Goal: Transaction & Acquisition: Subscribe to service/newsletter

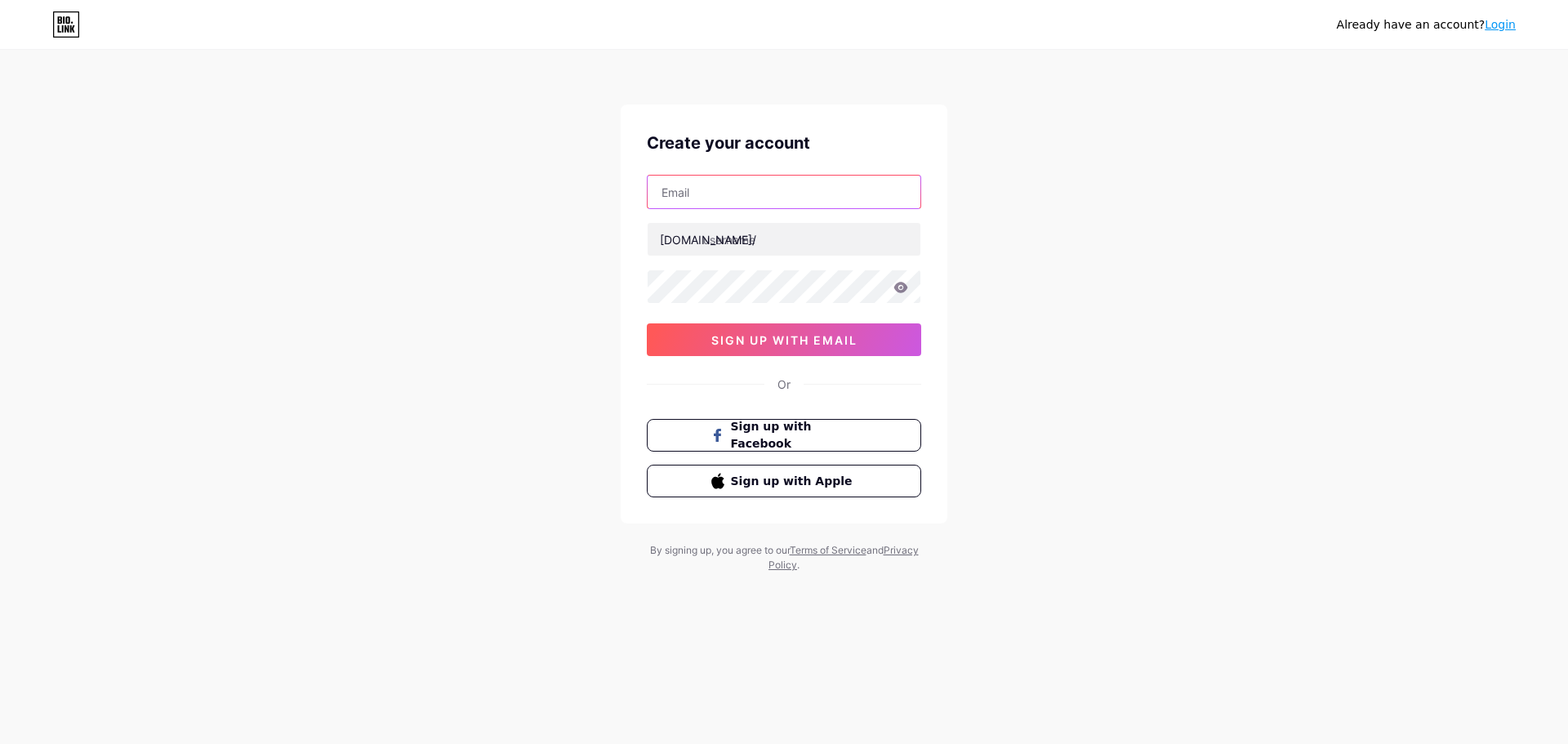
click at [740, 186] on input "text" at bounding box center [784, 192] width 272 height 33
type input "[EMAIL_ADDRESS][DOMAIN_NAME]"
click at [759, 239] on input "text" at bounding box center [784, 240] width 272 height 33
type input "x"
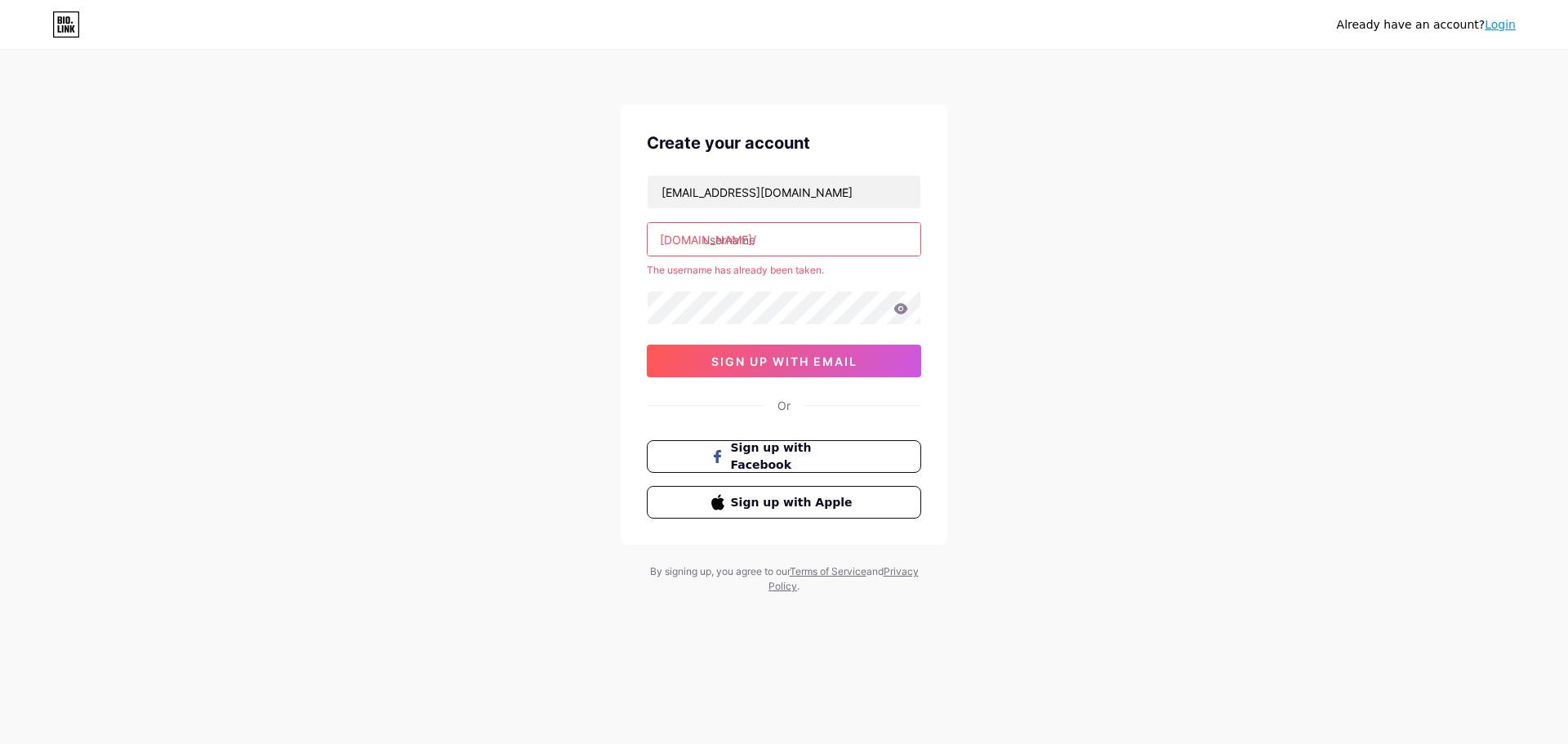
type input "x"
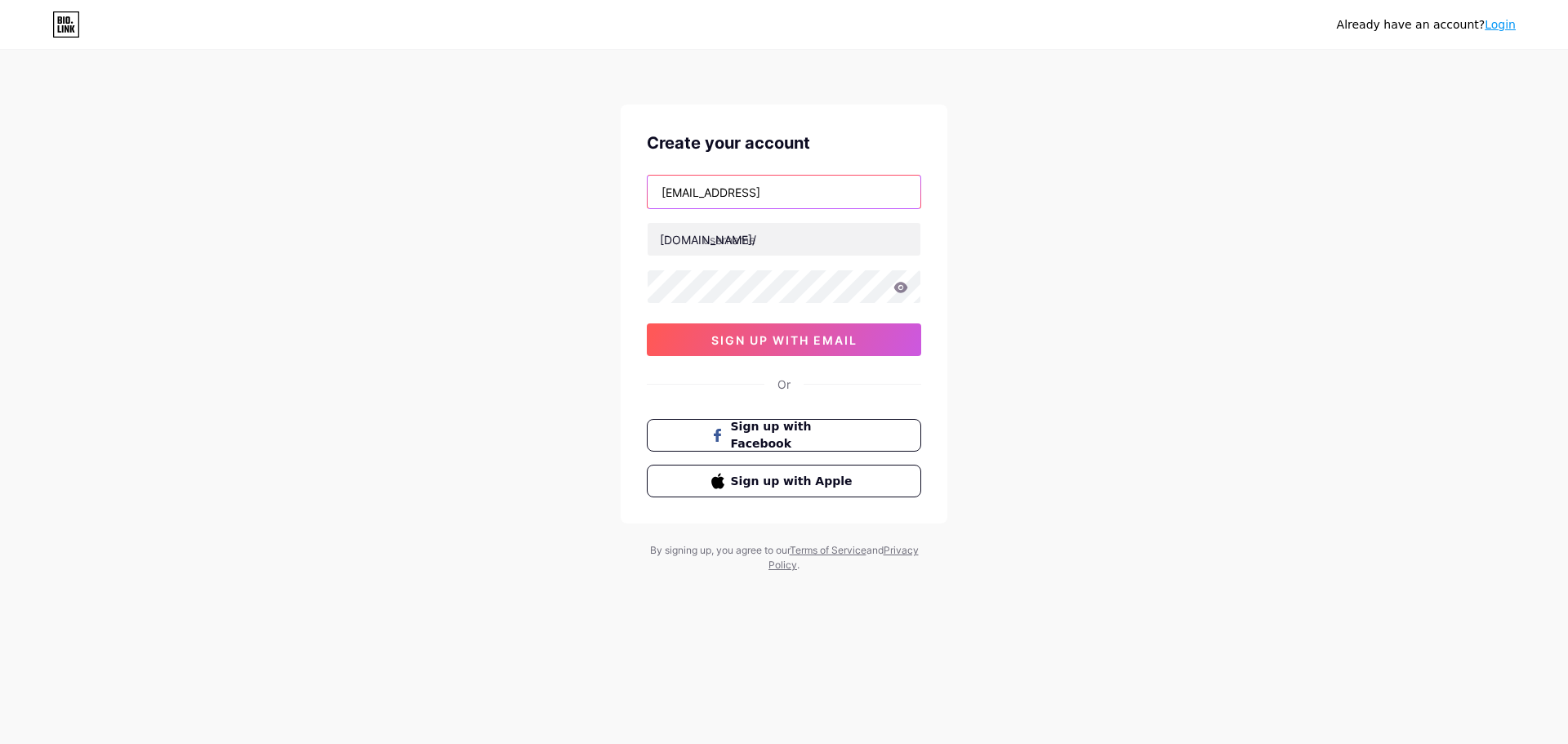
click at [807, 186] on input "[EMAIL_ADDRESS]" at bounding box center [784, 192] width 272 height 33
type input "[EMAIL_ADDRESS][DOMAIN_NAME]"
click at [782, 239] on input "text" at bounding box center [784, 240] width 272 height 33
type input "x_video_fyp"
click at [574, 303] on div "Already have an account? Login Create your account [EMAIL_ADDRESS][DOMAIN_NAME]…" at bounding box center [784, 312] width 1568 height 625
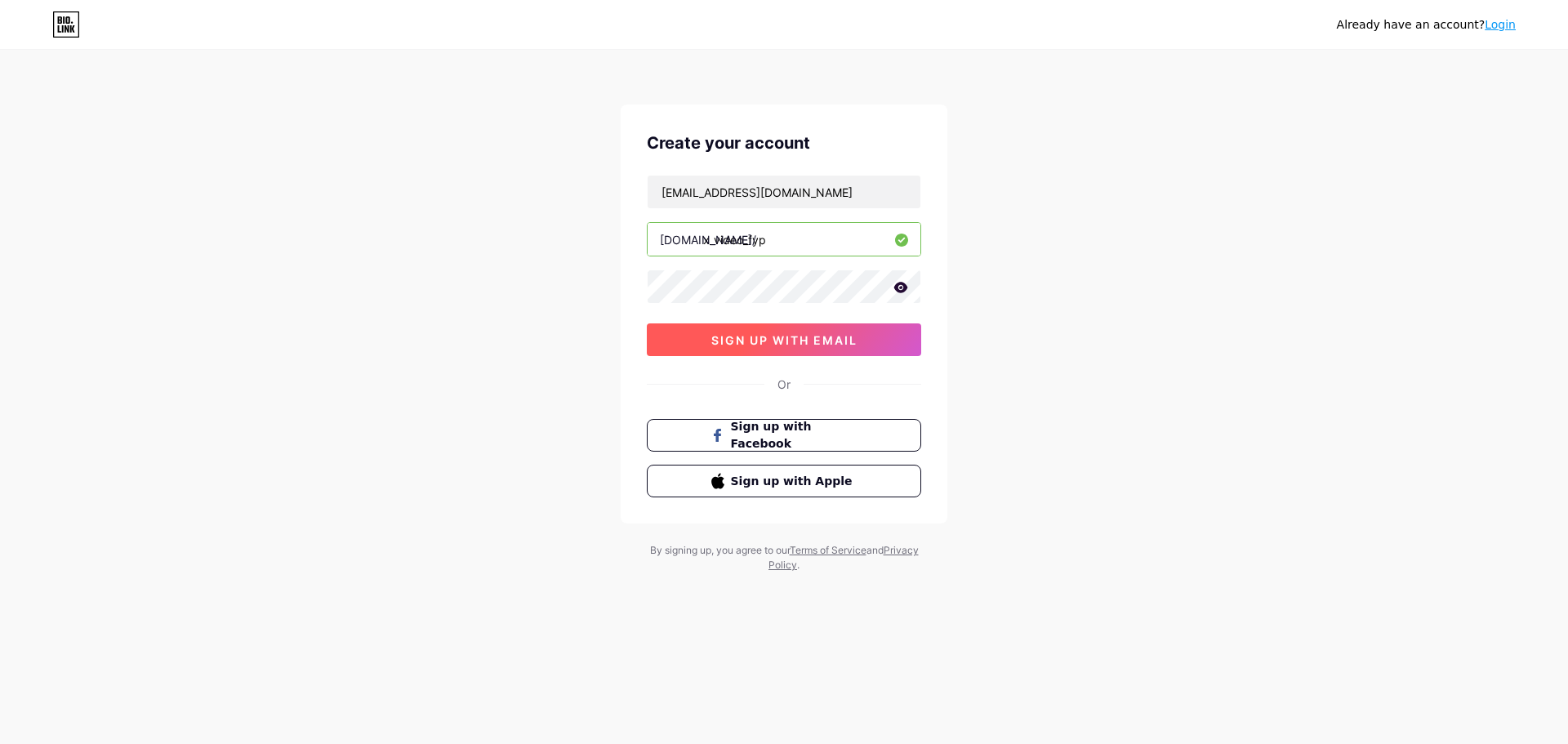
click at [702, 338] on button "sign up with email" at bounding box center [784, 340] width 274 height 33
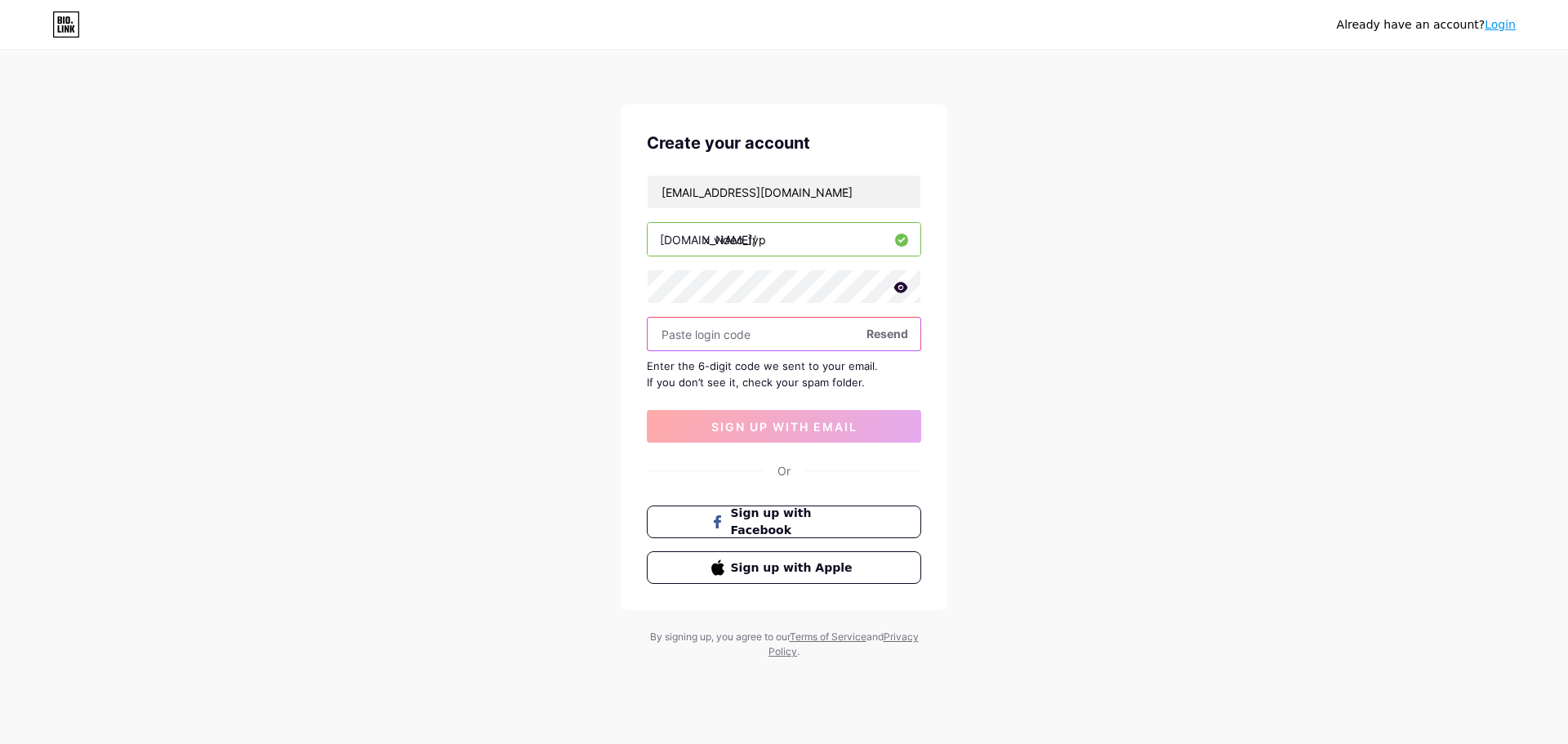
click at [668, 330] on input "text" at bounding box center [784, 334] width 272 height 33
paste input "350272"
type input "350272"
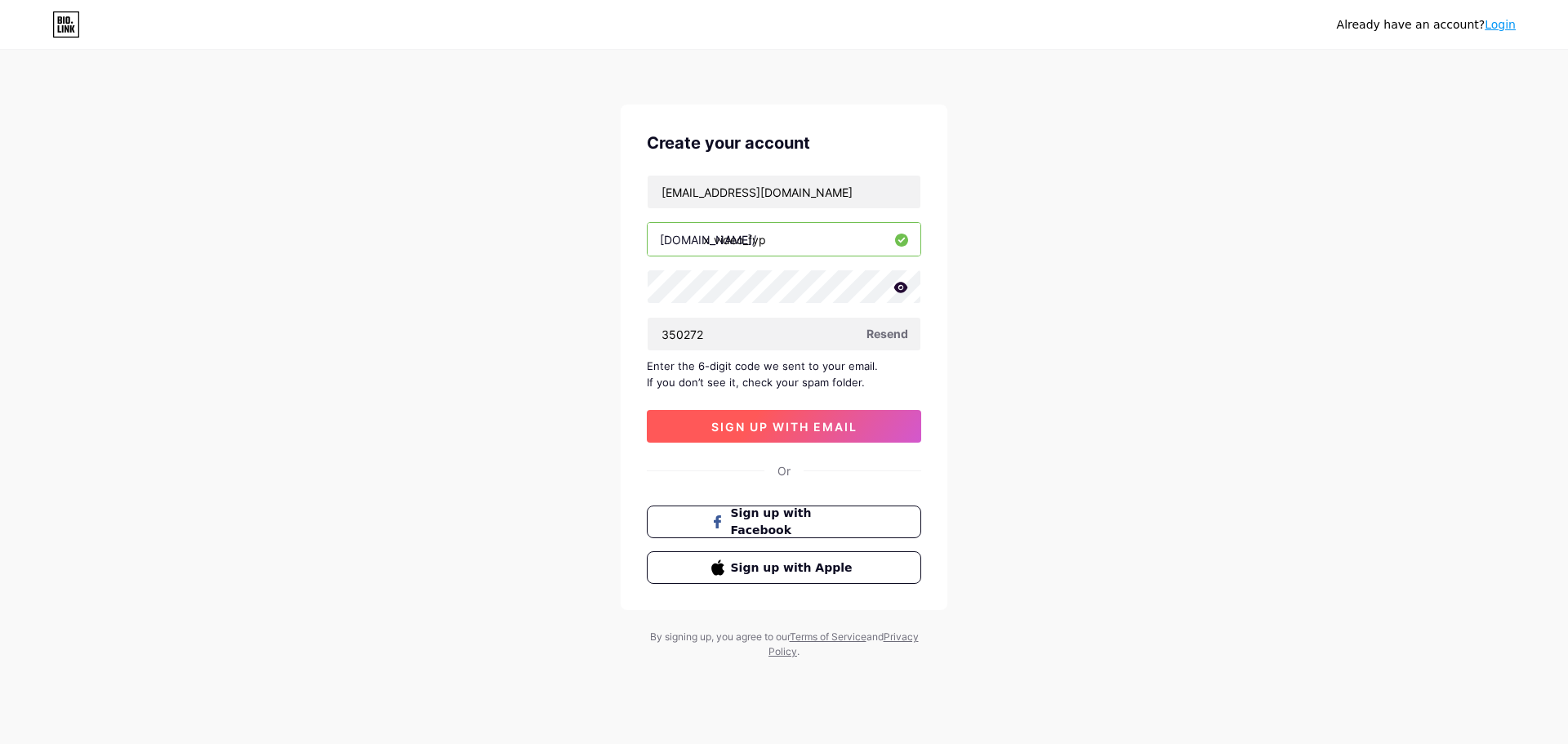
click at [698, 413] on button "sign up with email" at bounding box center [784, 427] width 274 height 33
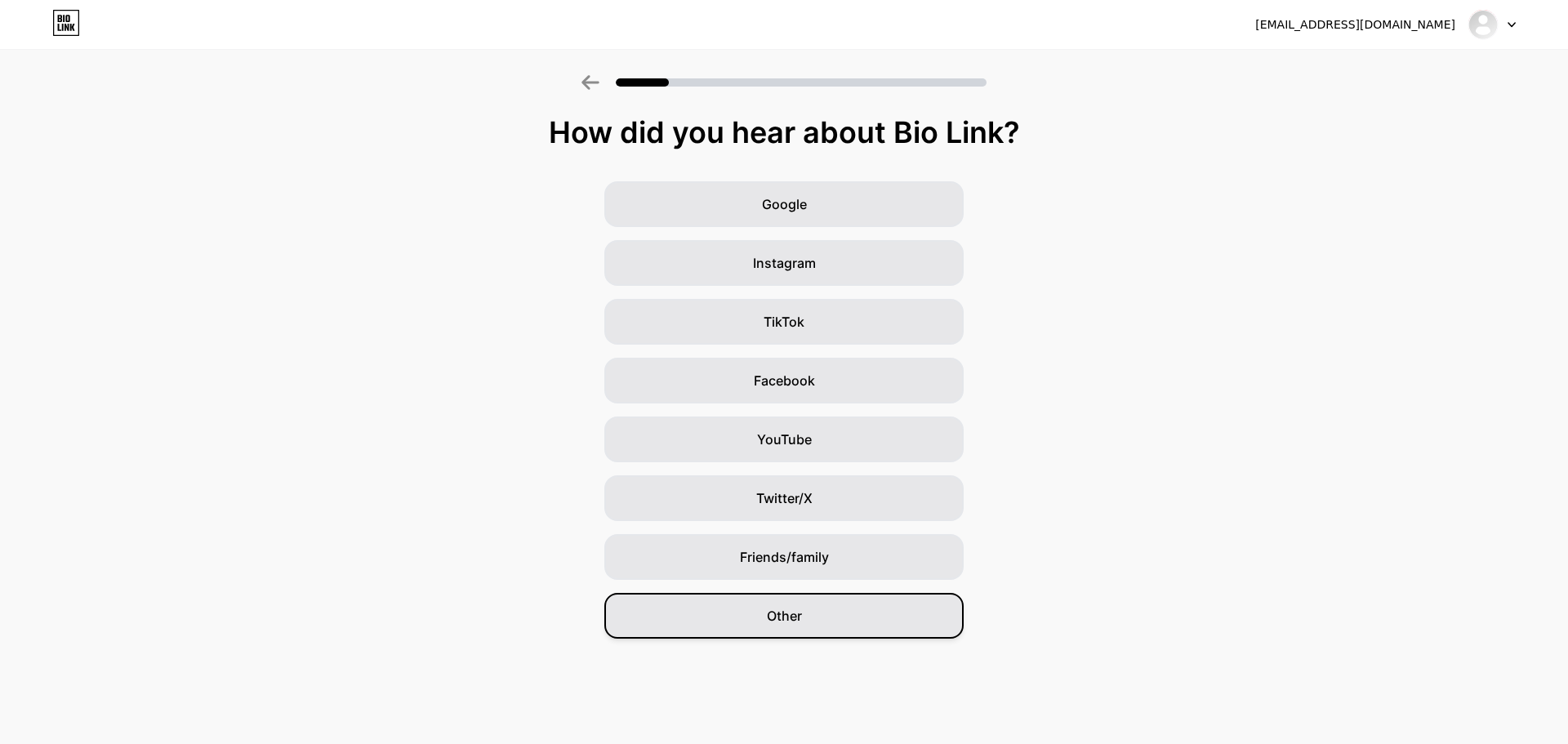
click at [868, 616] on div "Other" at bounding box center [784, 616] width 359 height 46
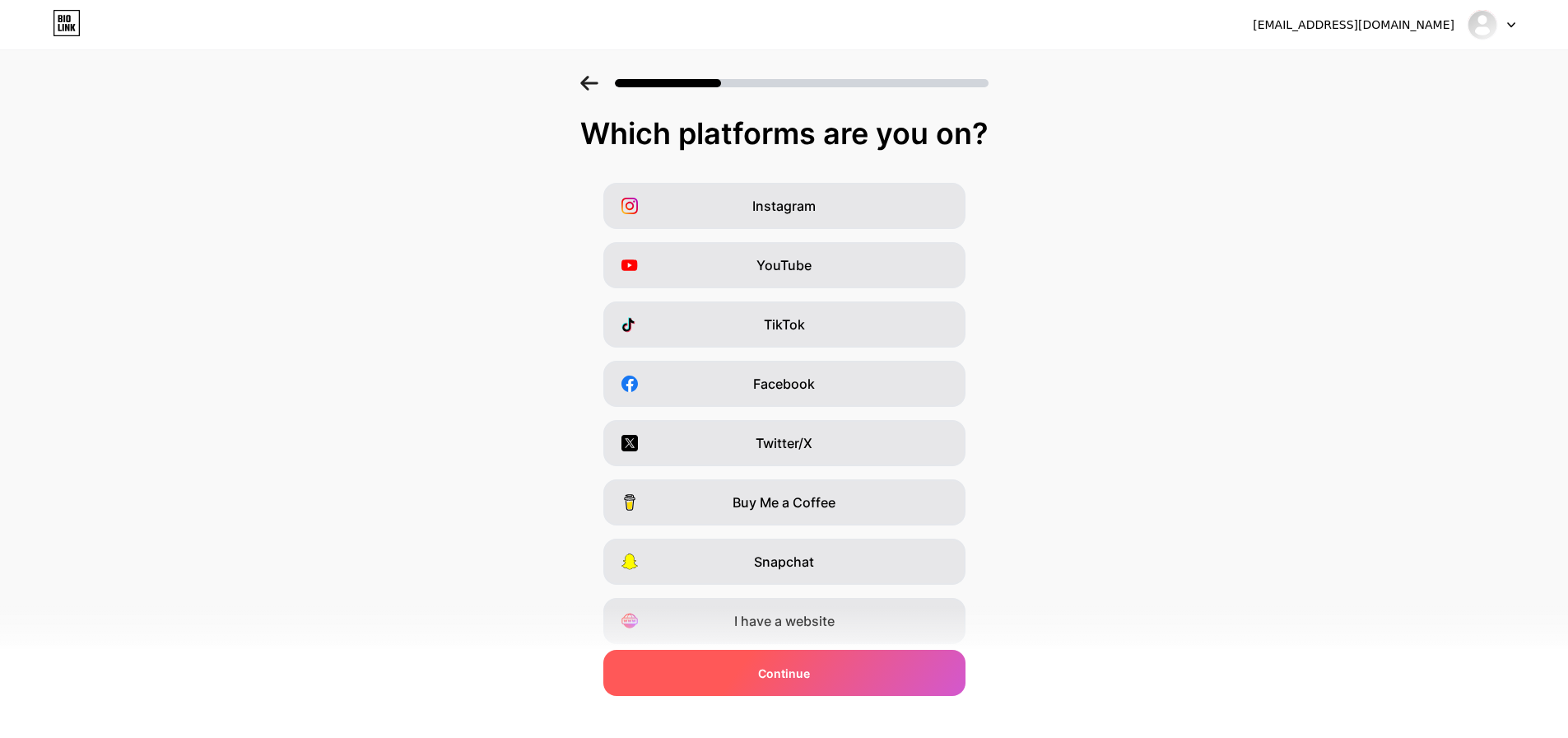
click at [852, 678] on div "Continue" at bounding box center [784, 673] width 362 height 46
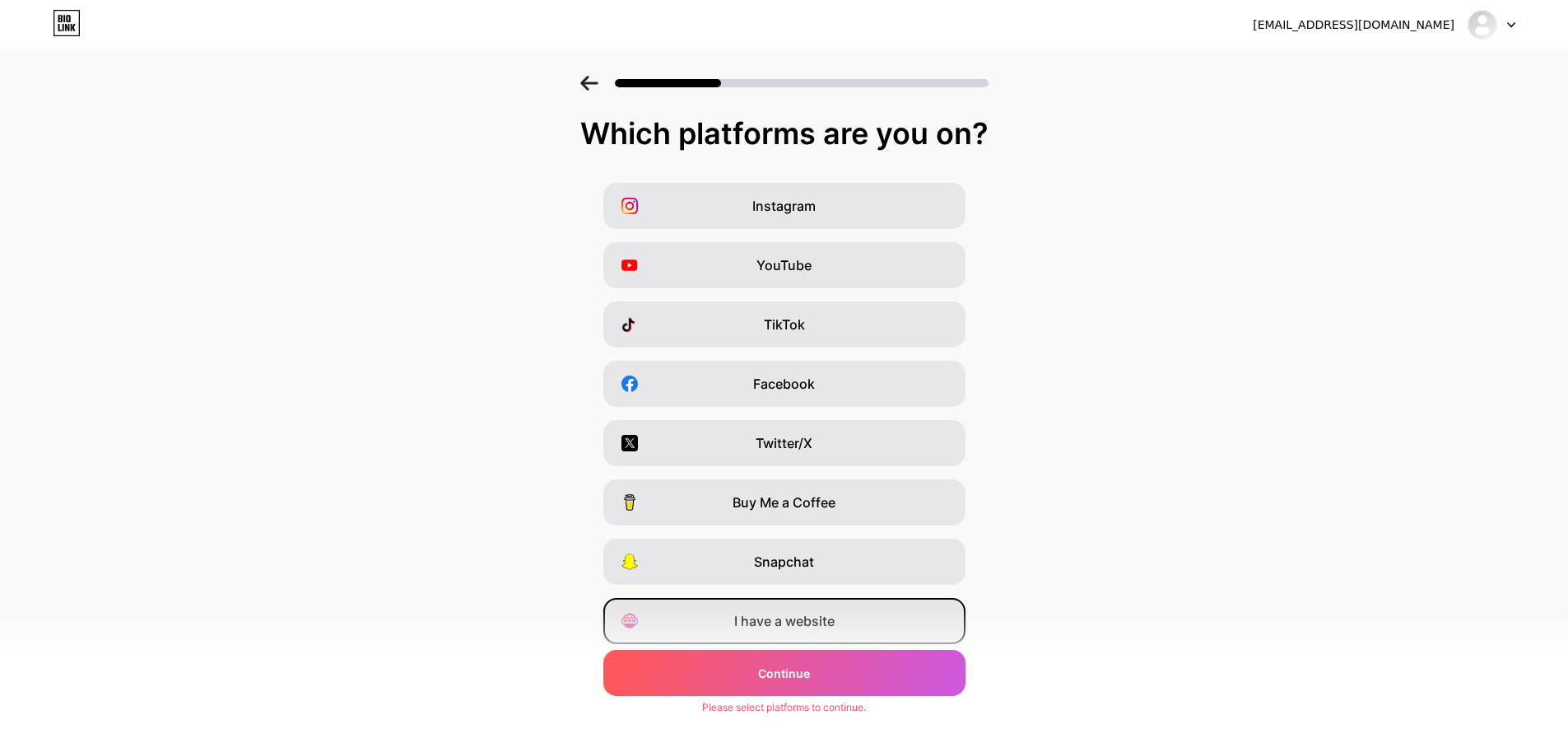
click at [855, 616] on div "I have a website" at bounding box center [784, 621] width 362 height 46
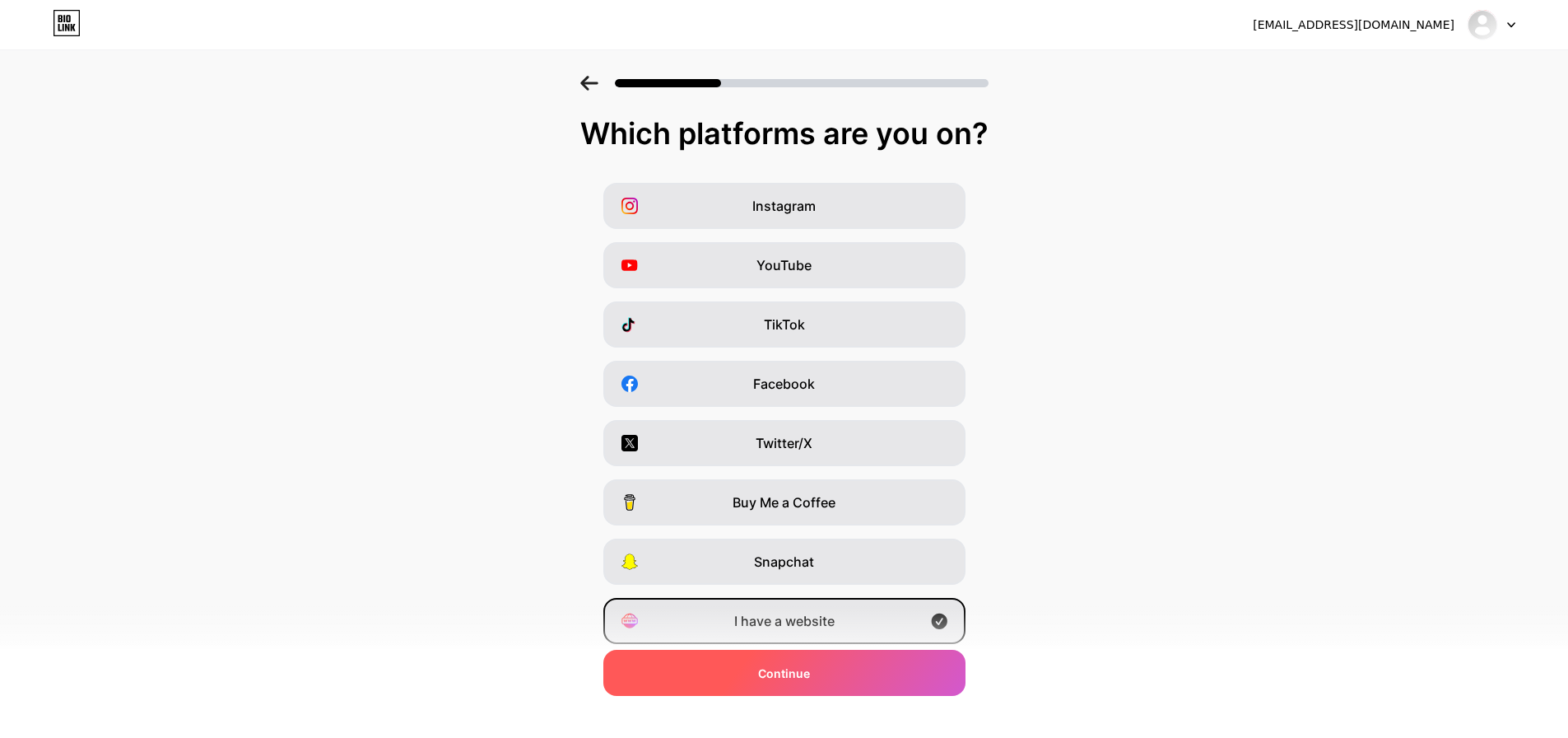
click at [867, 691] on div "Continue" at bounding box center [784, 673] width 362 height 46
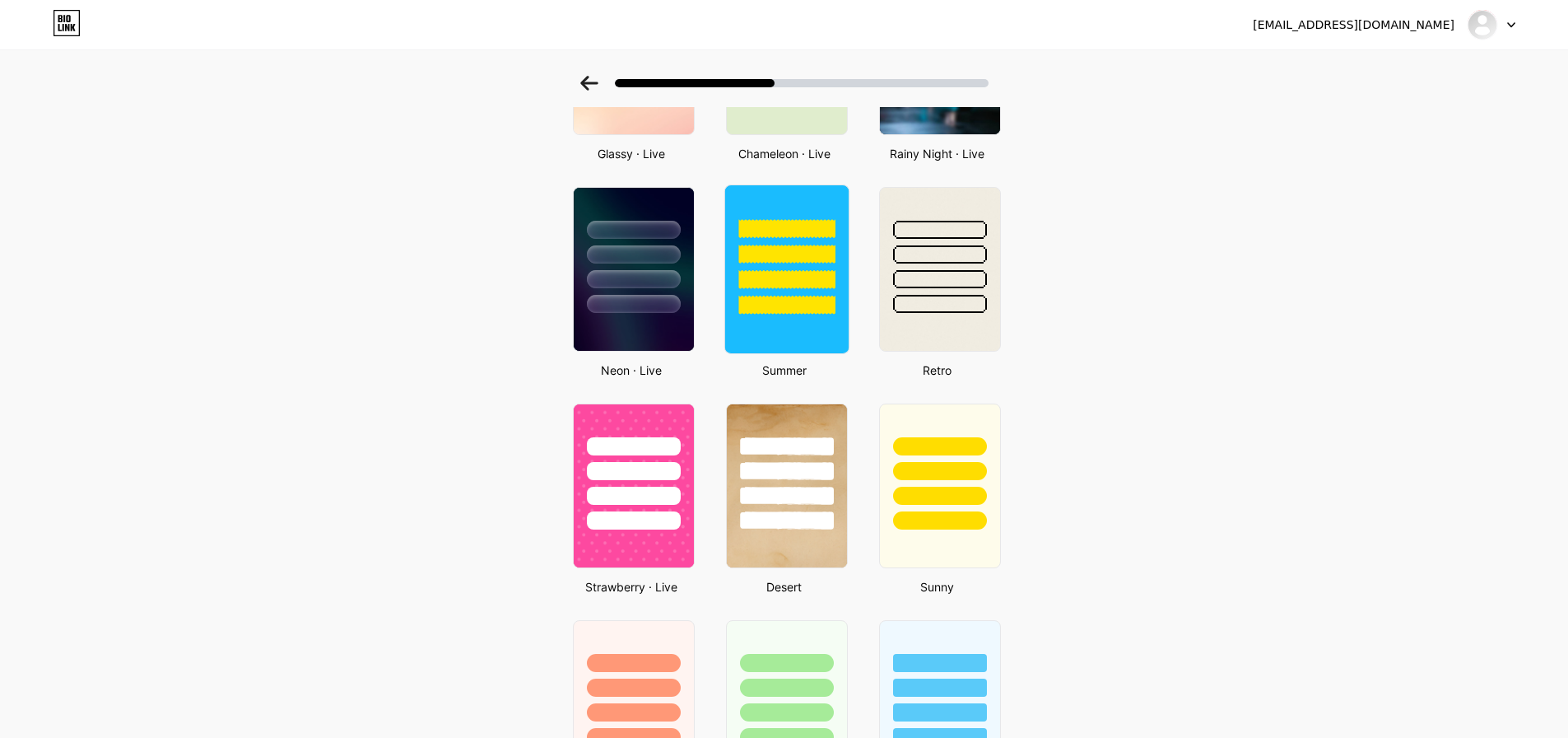
scroll to position [565, 0]
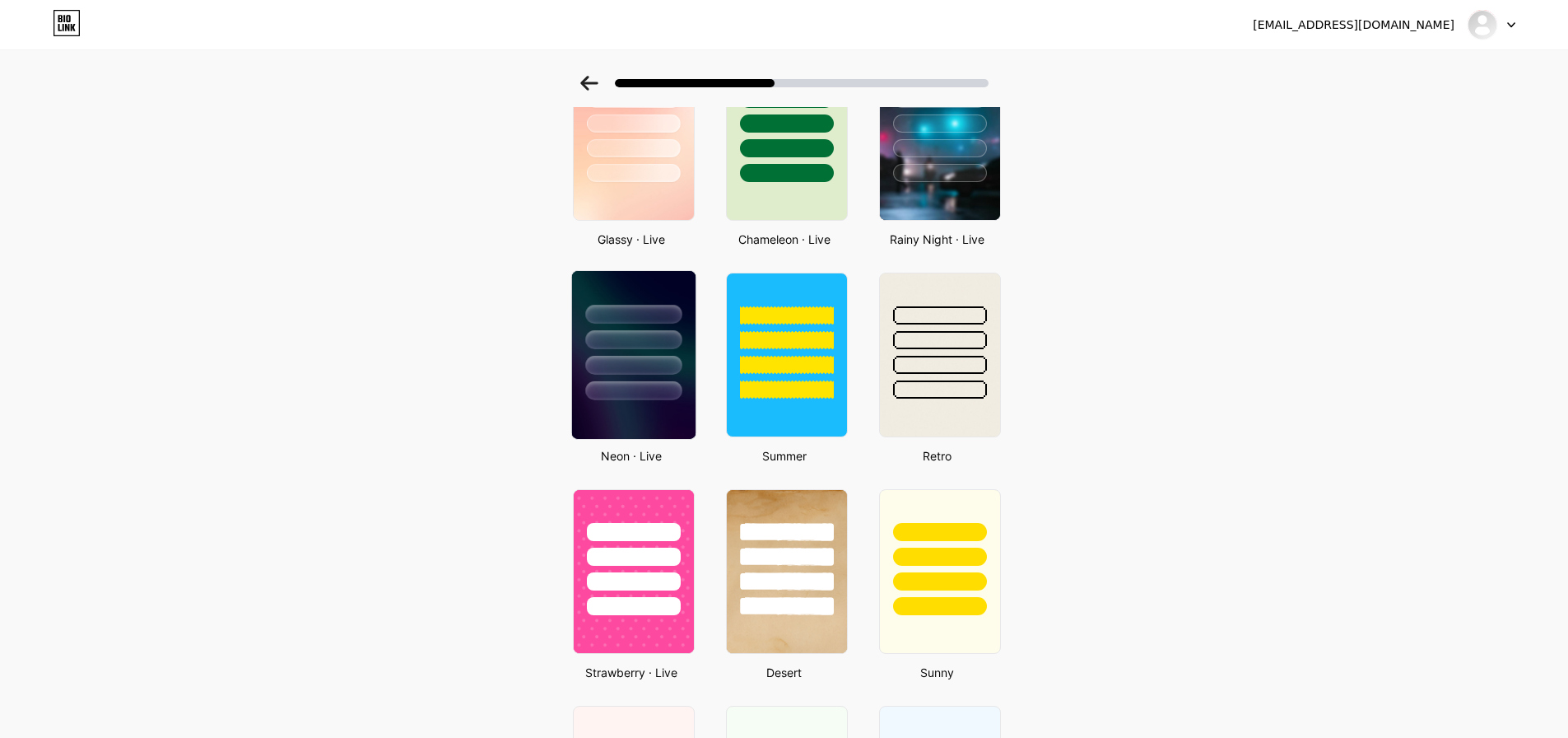
click at [620, 389] on div at bounding box center [633, 391] width 96 height 19
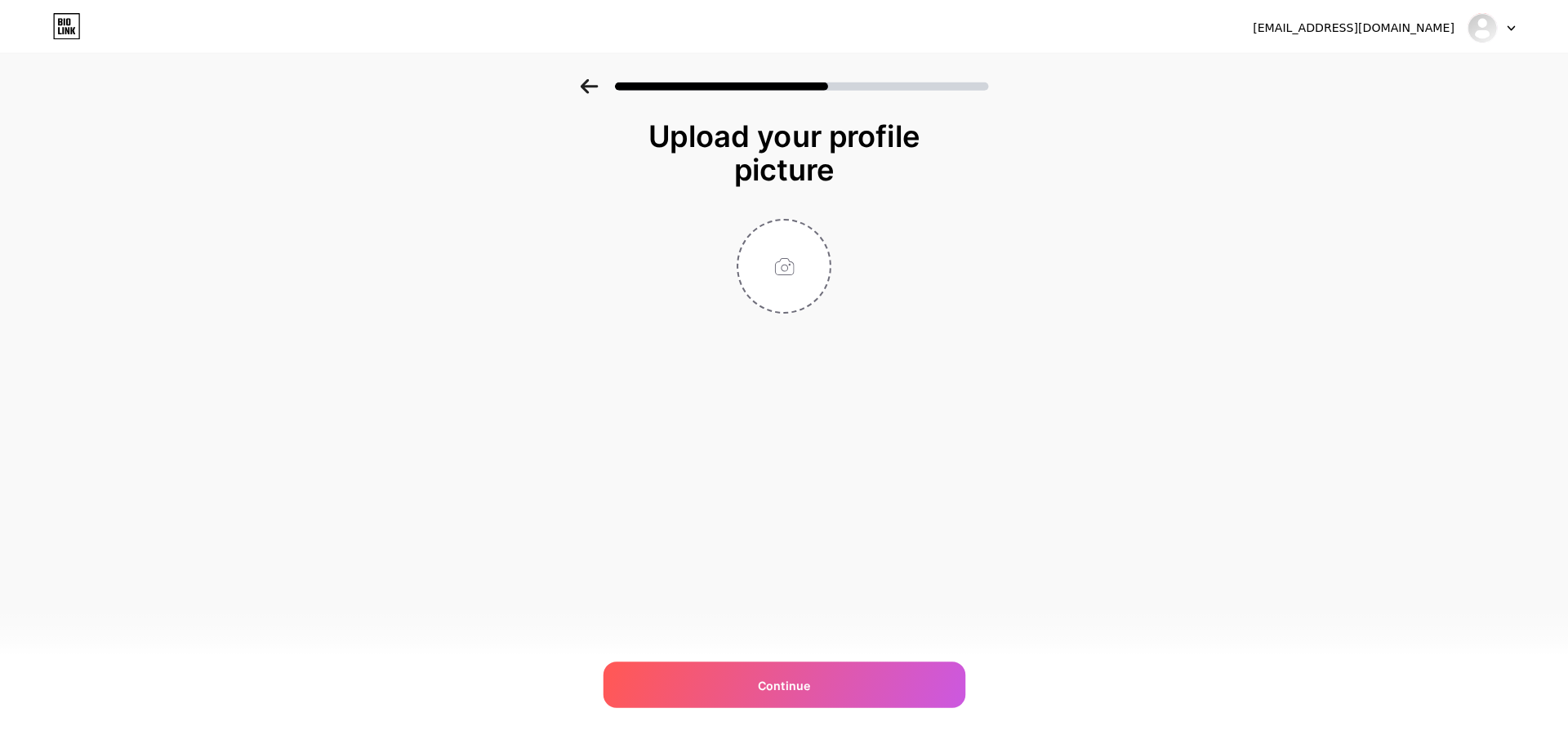
scroll to position [0, 0]
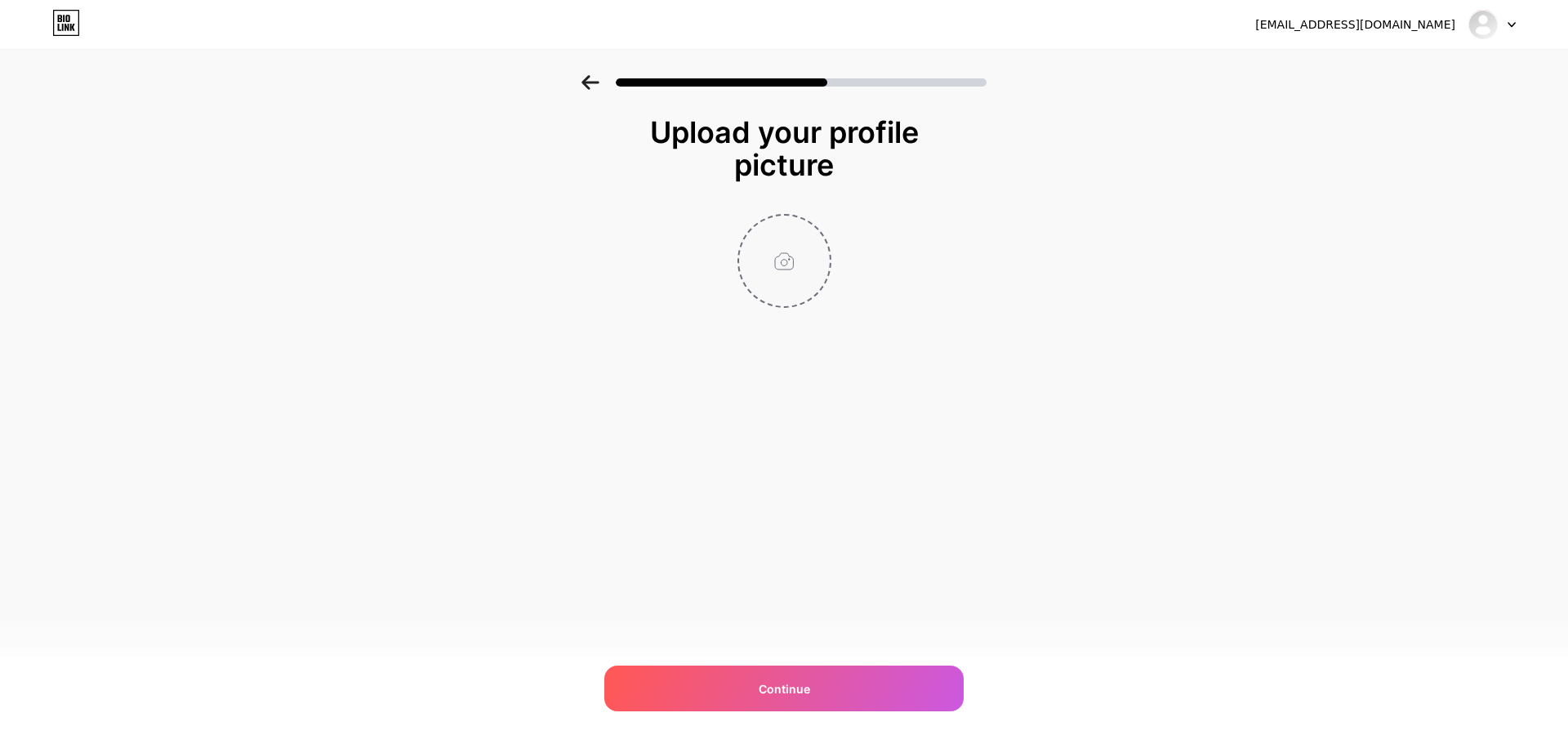
click at [760, 282] on input "file" at bounding box center [784, 260] width 91 height 91
type input "C:\fakepath\dc0bd84e8c24ab2dac491587166facba.jpg"
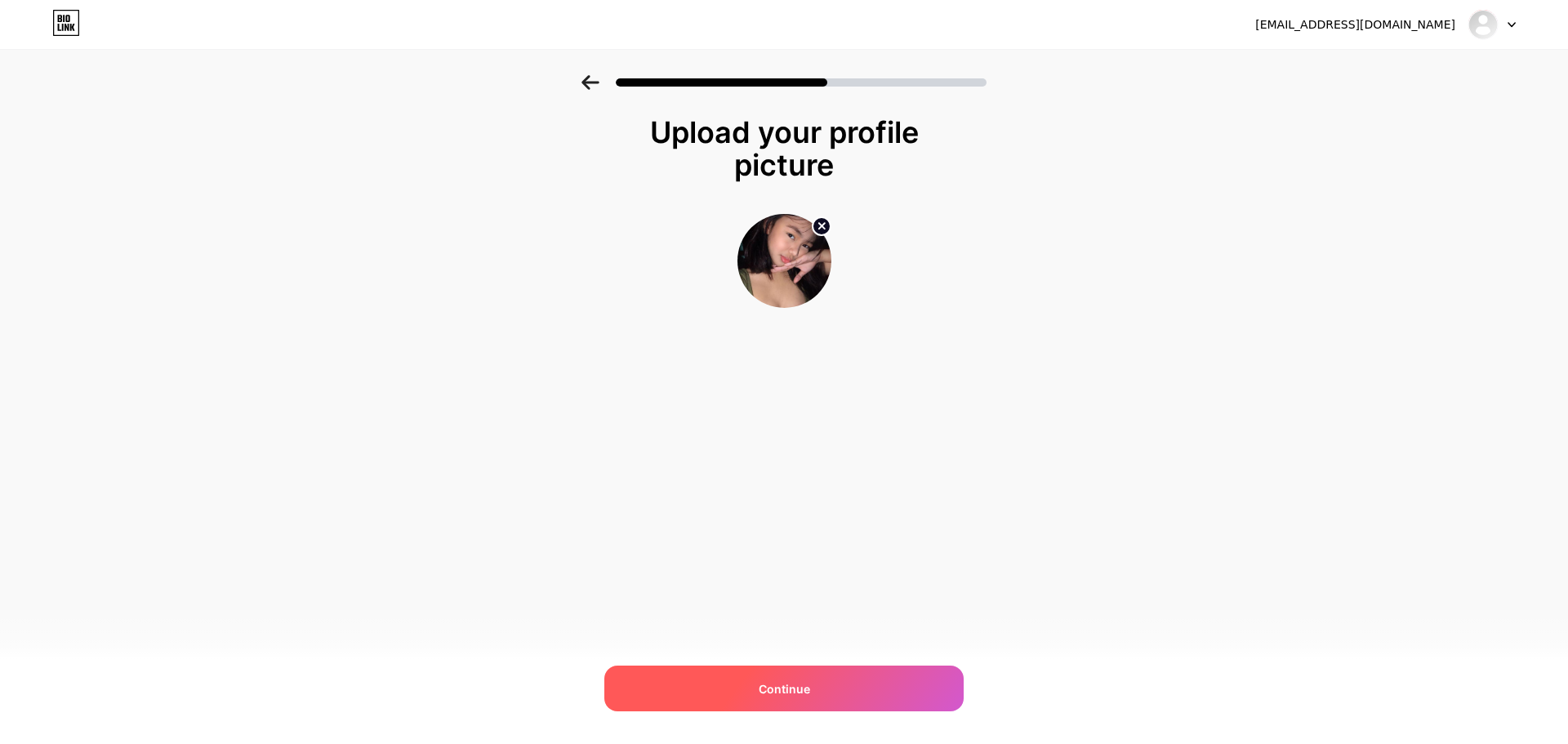
click at [834, 699] on div "Continue" at bounding box center [784, 688] width 359 height 46
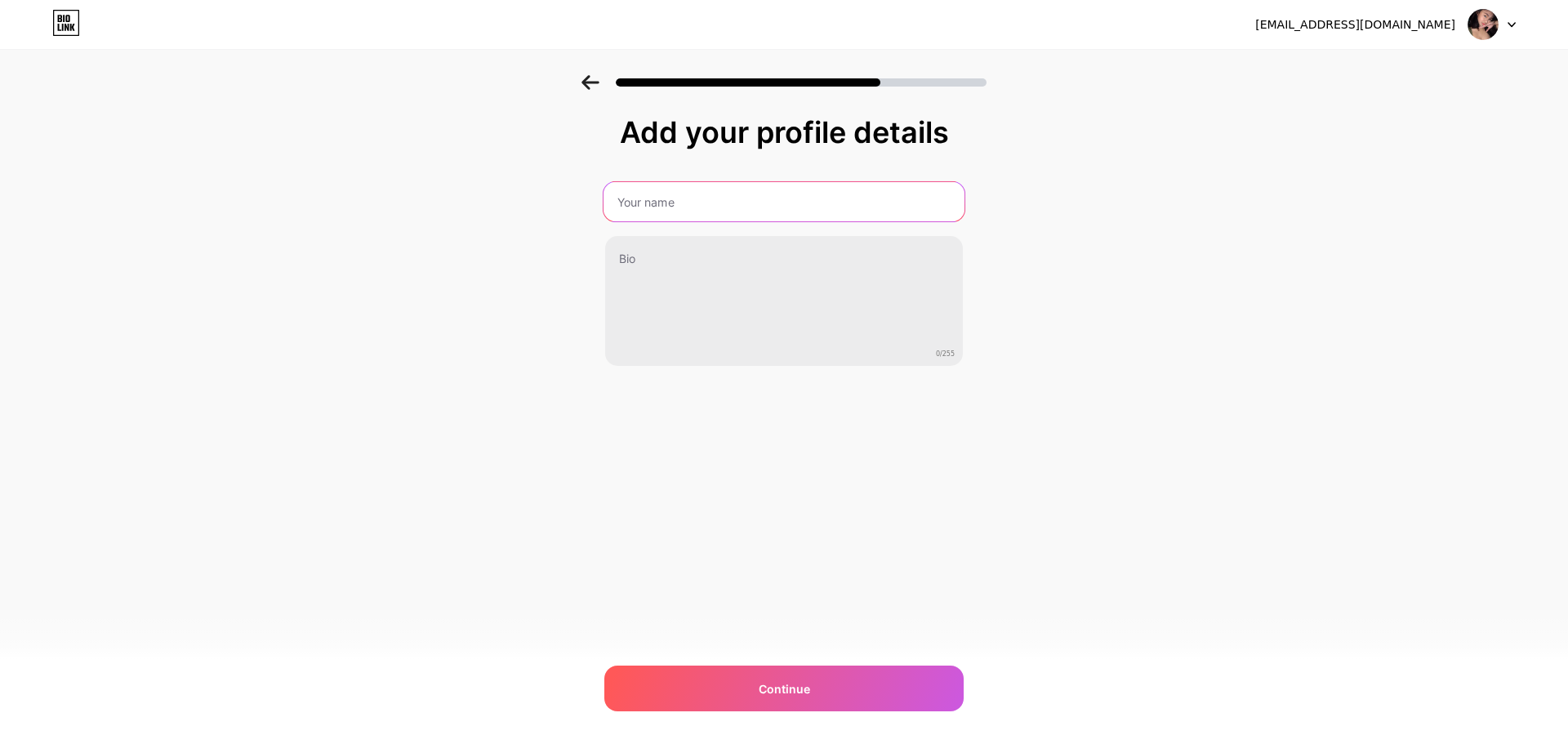
click at [713, 184] on input "text" at bounding box center [784, 201] width 361 height 39
type input "X_Video_FYP"
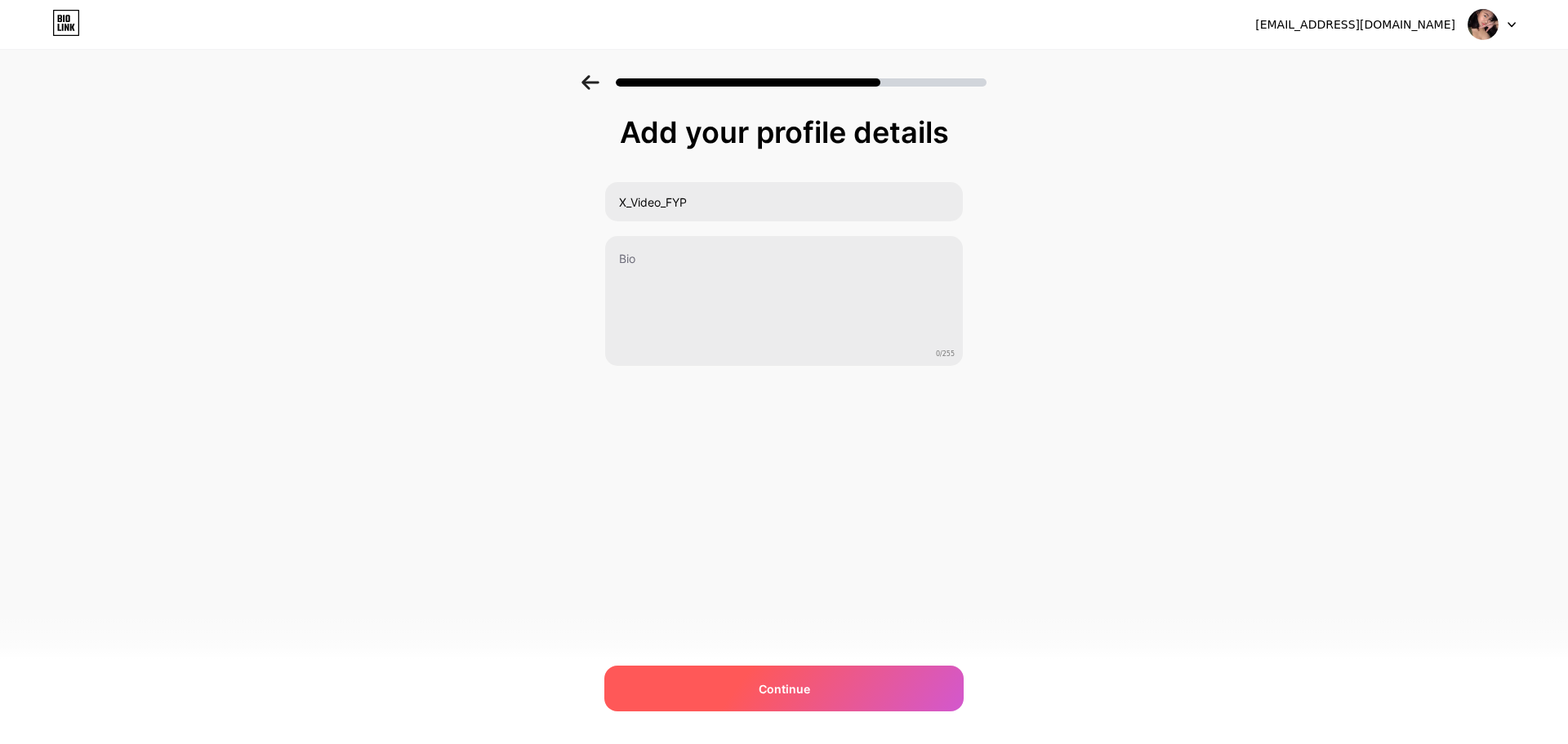
click at [792, 680] on span "Continue" at bounding box center [784, 689] width 52 height 17
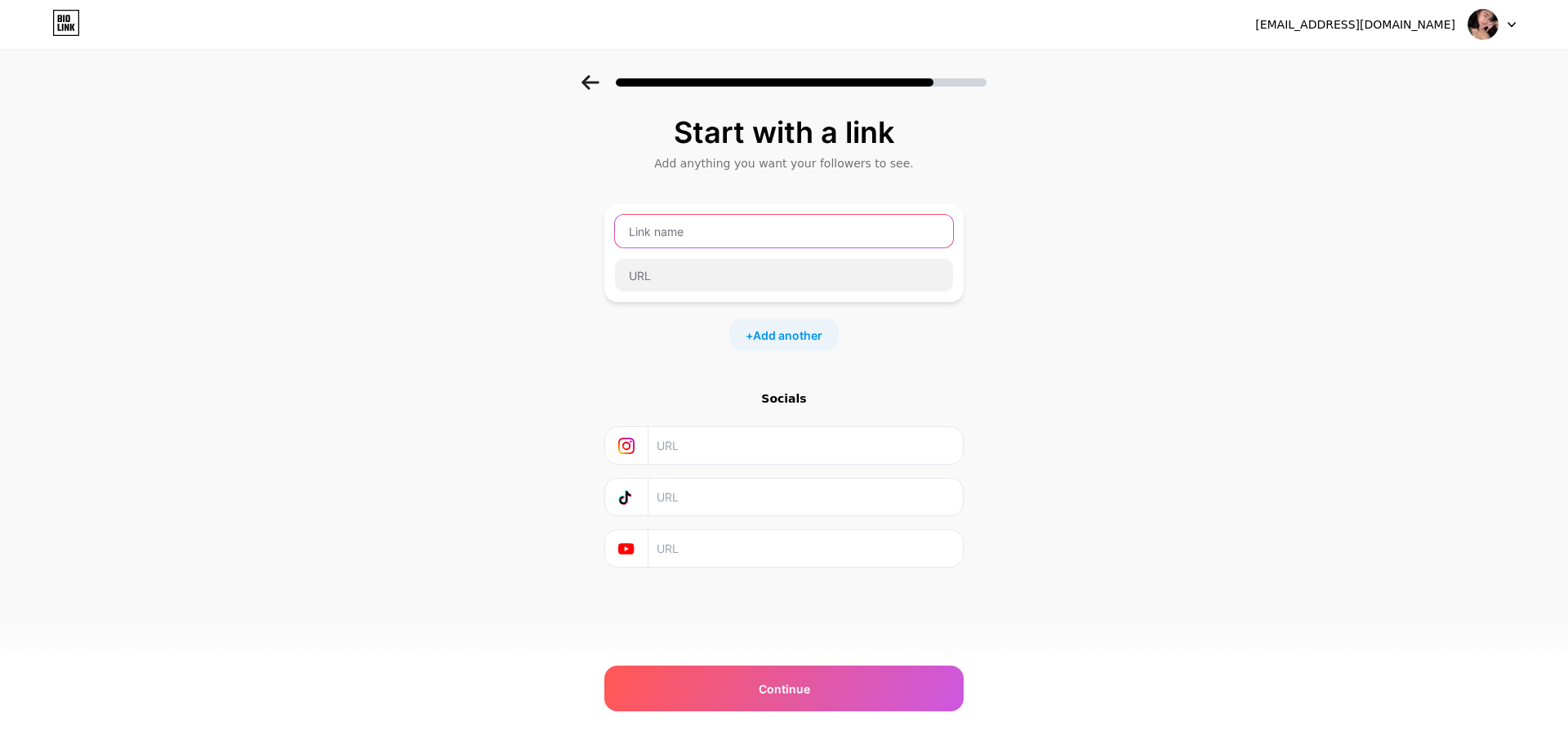
click at [755, 234] on input "text" at bounding box center [784, 231] width 338 height 33
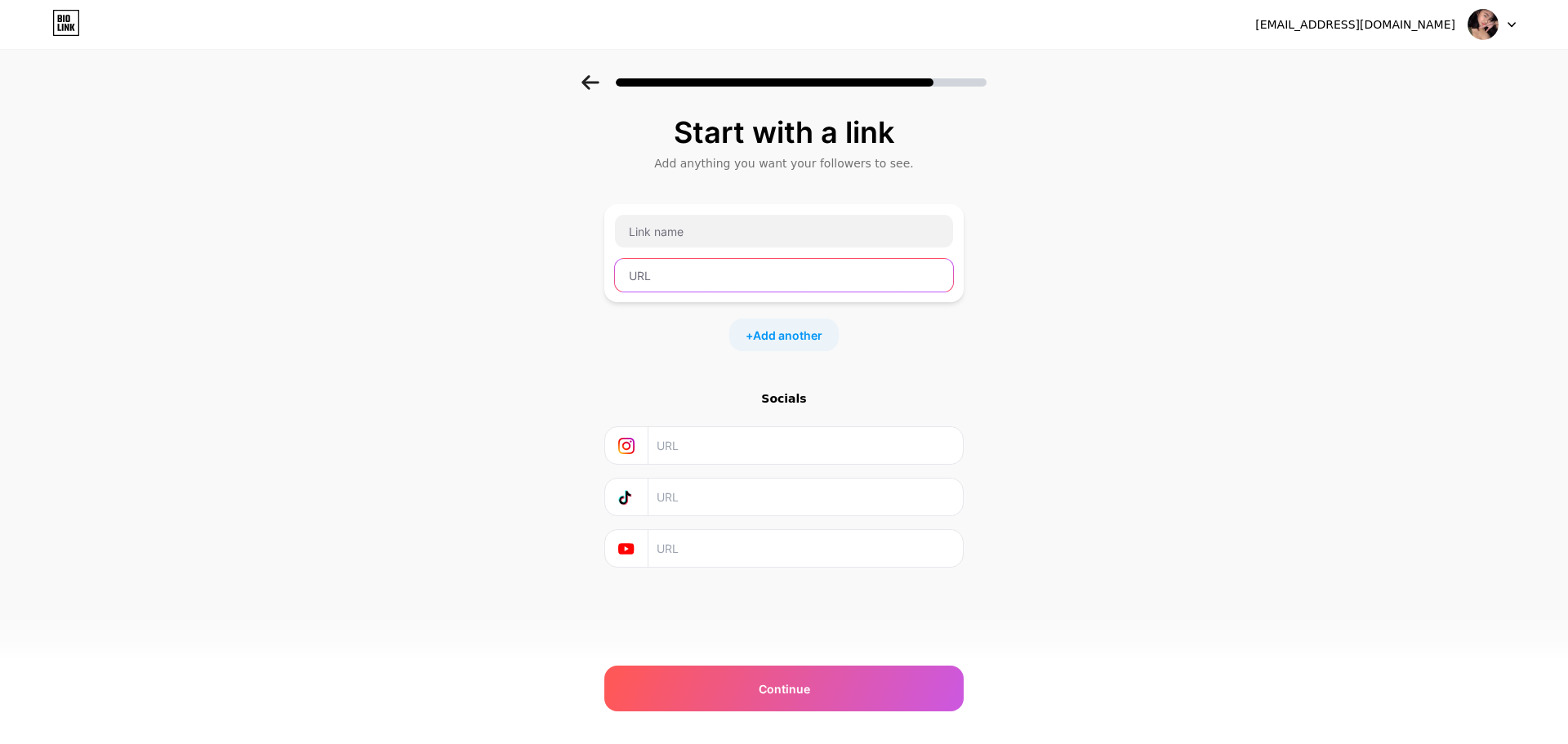
click at [719, 284] on input "text" at bounding box center [784, 275] width 338 height 33
paste input "[URL][DOMAIN_NAME]"
type input "[URL][DOMAIN_NAME]"
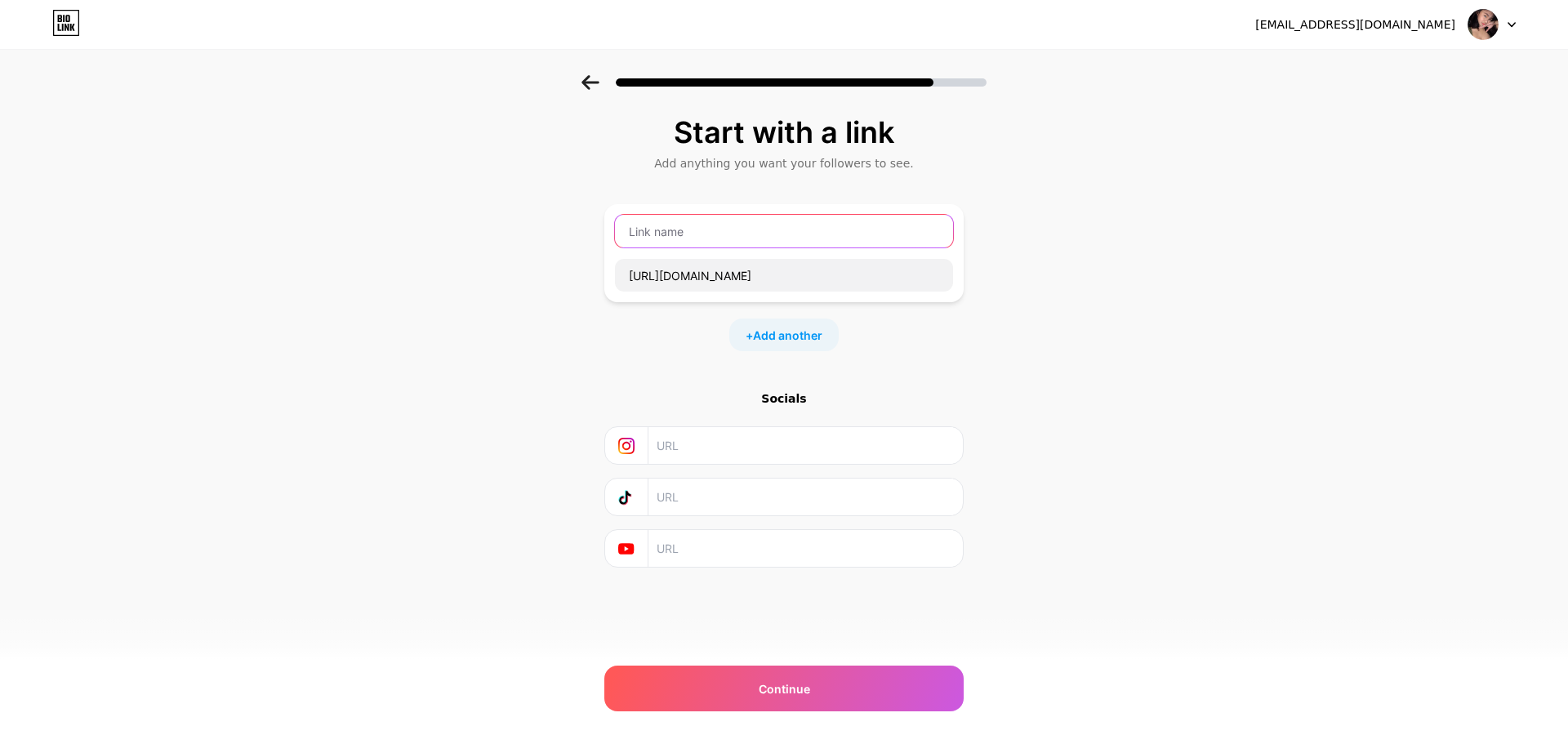
click at [833, 247] on input "text" at bounding box center [784, 231] width 338 height 33
click at [838, 232] on input "text" at bounding box center [784, 231] width 338 height 33
click at [672, 232] on input "text" at bounding box center [784, 231] width 338 height 33
type input "PLAY FULL VIDEO"
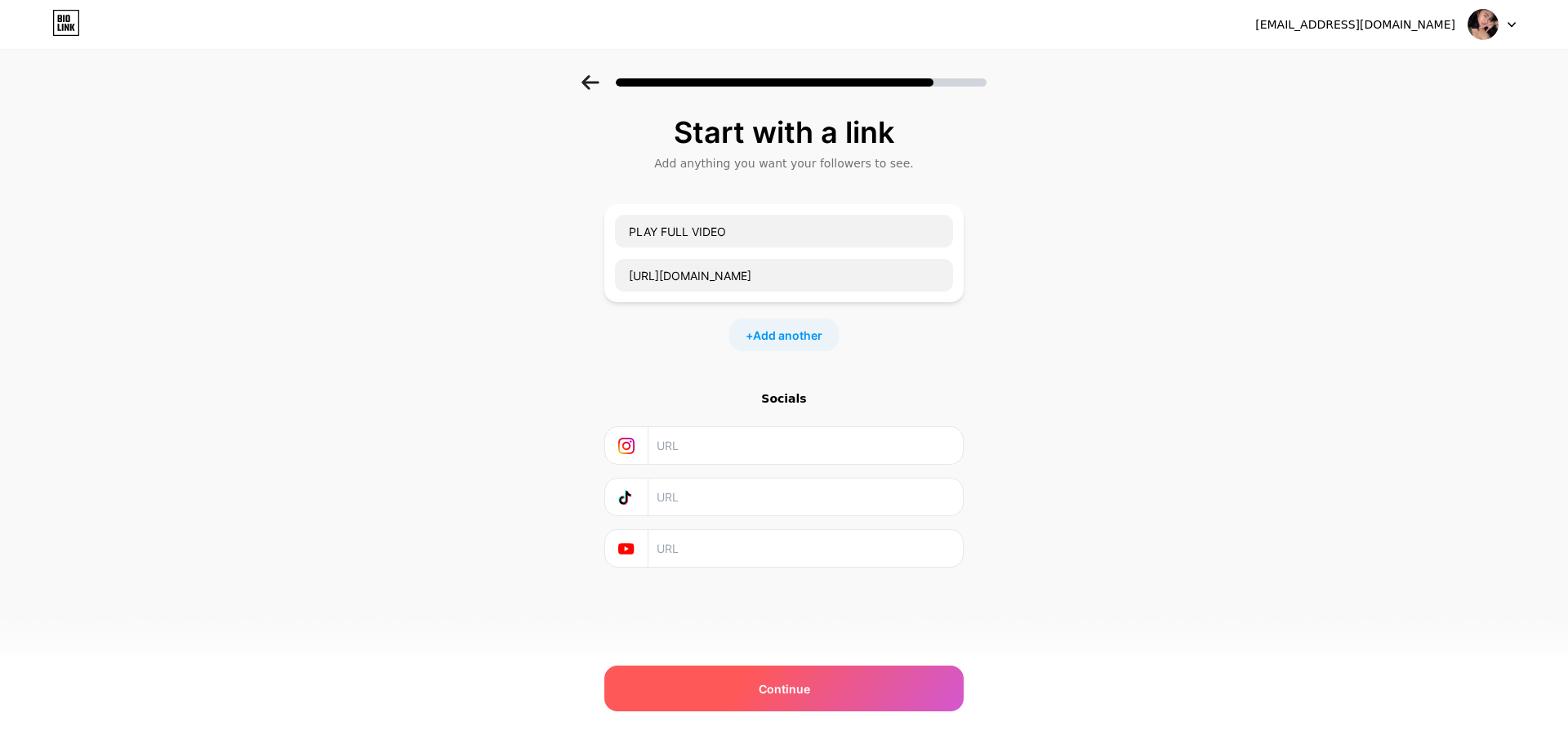
click at [808, 677] on div "Continue" at bounding box center [784, 688] width 359 height 46
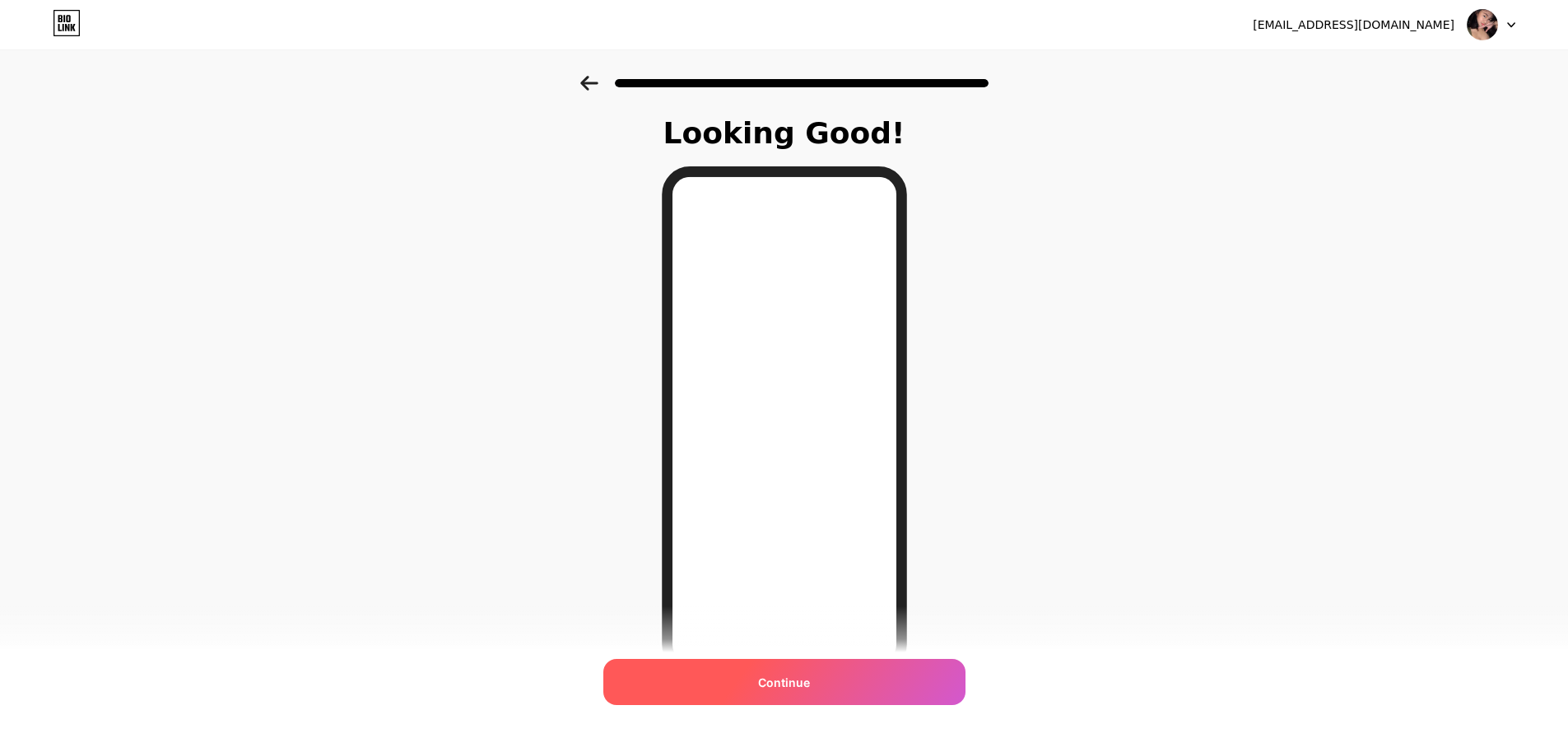
click at [818, 688] on div "Continue" at bounding box center [784, 681] width 362 height 46
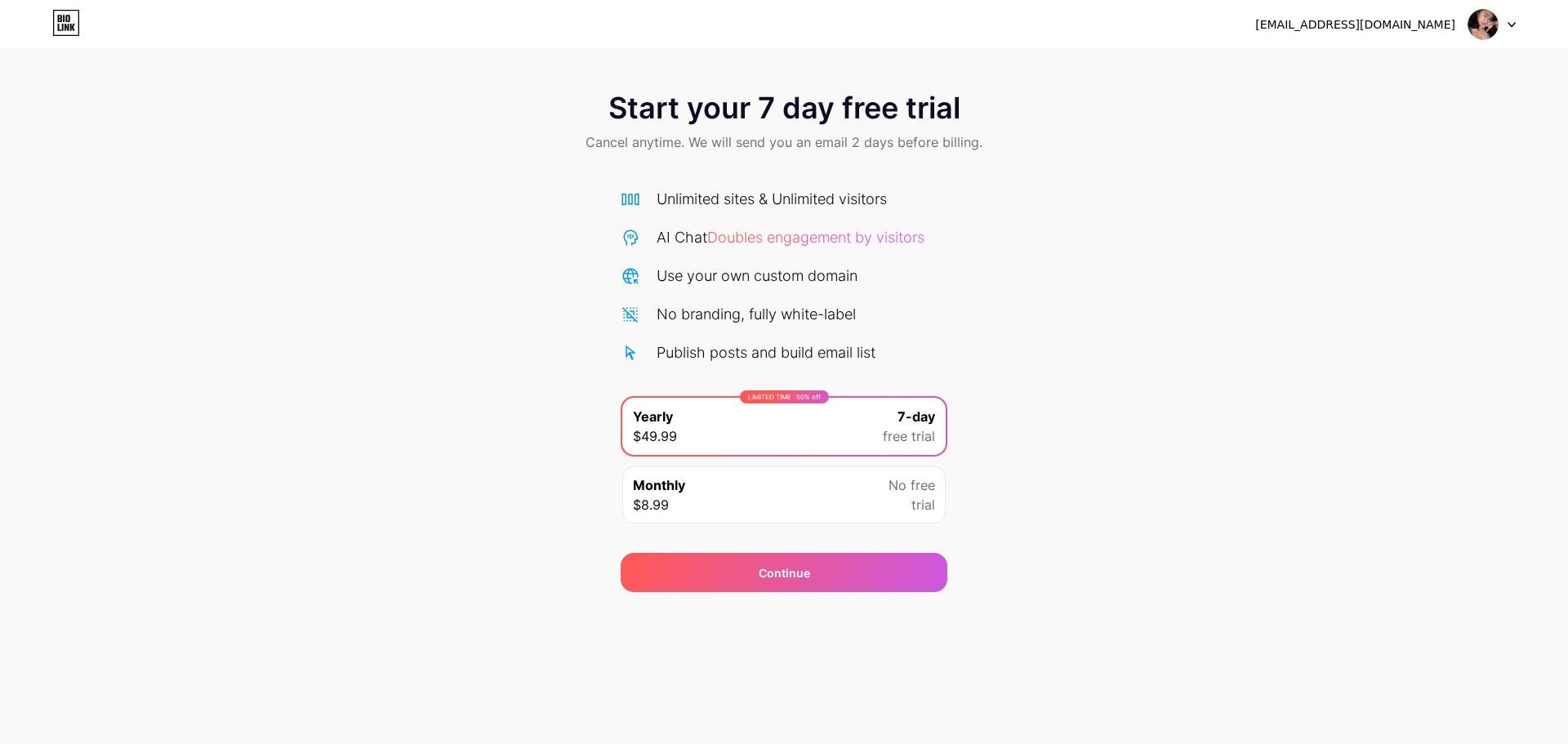
click at [68, 19] on icon at bounding box center [66, 22] width 28 height 26
click at [843, 237] on span "Doubles engagement by visitors" at bounding box center [816, 237] width 217 height 17
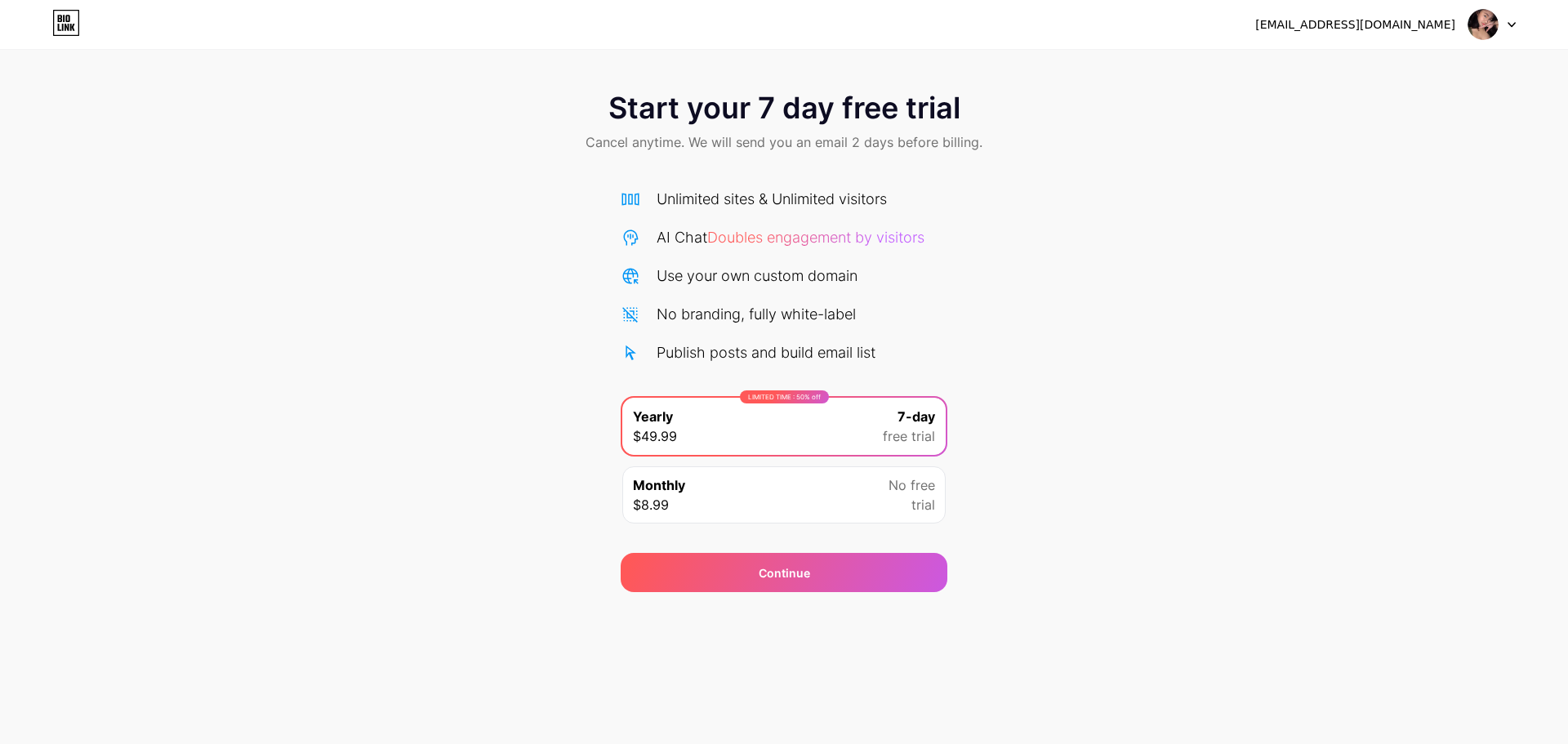
click at [815, 147] on span "Cancel anytime. We will send you an email 2 days before billing." at bounding box center [784, 142] width 397 height 20
click at [825, 127] on div "Start your 7 day free trial Cancel anytime. We will send you an email 2 days be…" at bounding box center [784, 123] width 1568 height 97
click at [834, 99] on span "Start your 7 day free trial" at bounding box center [784, 108] width 352 height 33
drag, startPoint x: 834, startPoint y: 98, endPoint x: 812, endPoint y: 101, distance: 22.2
click at [812, 101] on span "Start your 7 day free trial" at bounding box center [784, 108] width 352 height 33
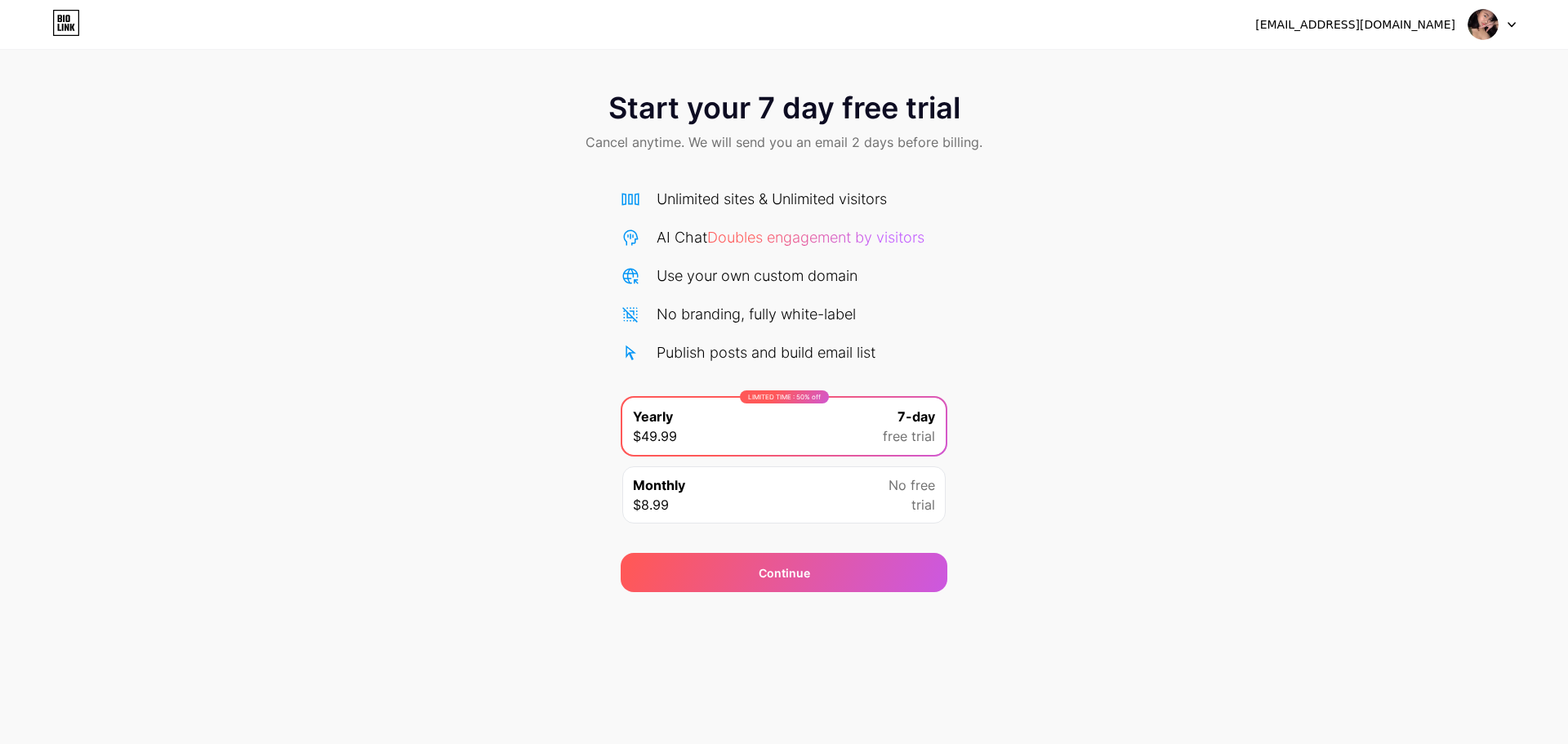
drag, startPoint x: 652, startPoint y: 104, endPoint x: 629, endPoint y: 110, distance: 23.8
click at [651, 104] on span "Start your 7 day free trial" at bounding box center [784, 108] width 352 height 33
drag, startPoint x: 629, startPoint y: 110, endPoint x: 821, endPoint y: 469, distance: 407.1
click at [635, 116] on span "Start your 7 day free trial" at bounding box center [784, 108] width 352 height 33
click at [838, 490] on div "Monthly $8.99 No free trial" at bounding box center [784, 495] width 323 height 57
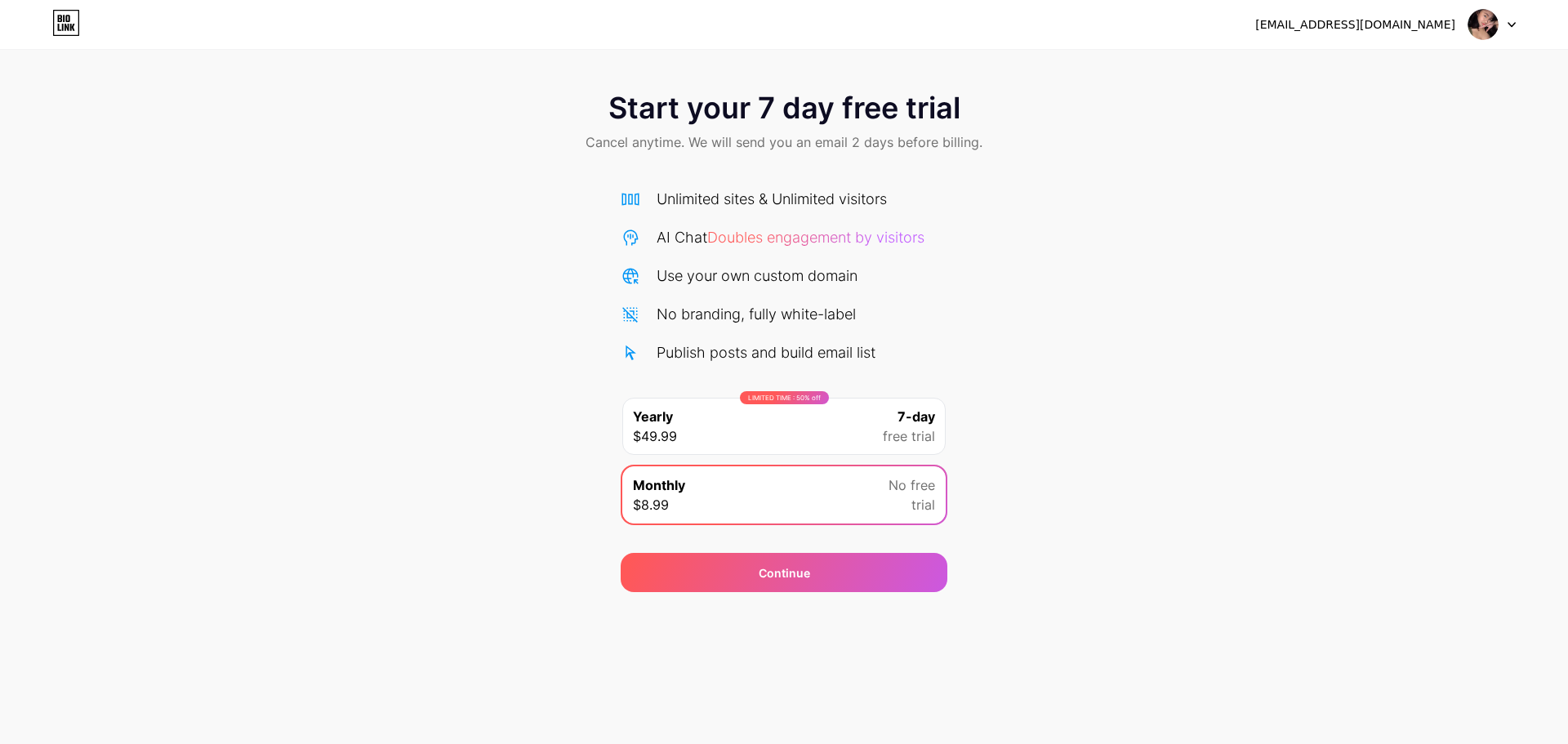
click at [885, 428] on span "free trial" at bounding box center [909, 436] width 53 height 20
click at [869, 478] on div "Monthly $8.99 No free trial" at bounding box center [784, 495] width 323 height 57
click at [1490, 33] on img at bounding box center [1484, 24] width 31 height 31
click at [847, 127] on div "Start your 7 day free trial Cancel anytime. We will send you an email 2 days be…" at bounding box center [784, 123] width 1568 height 97
click at [928, 566] on div "Continue" at bounding box center [784, 572] width 327 height 39
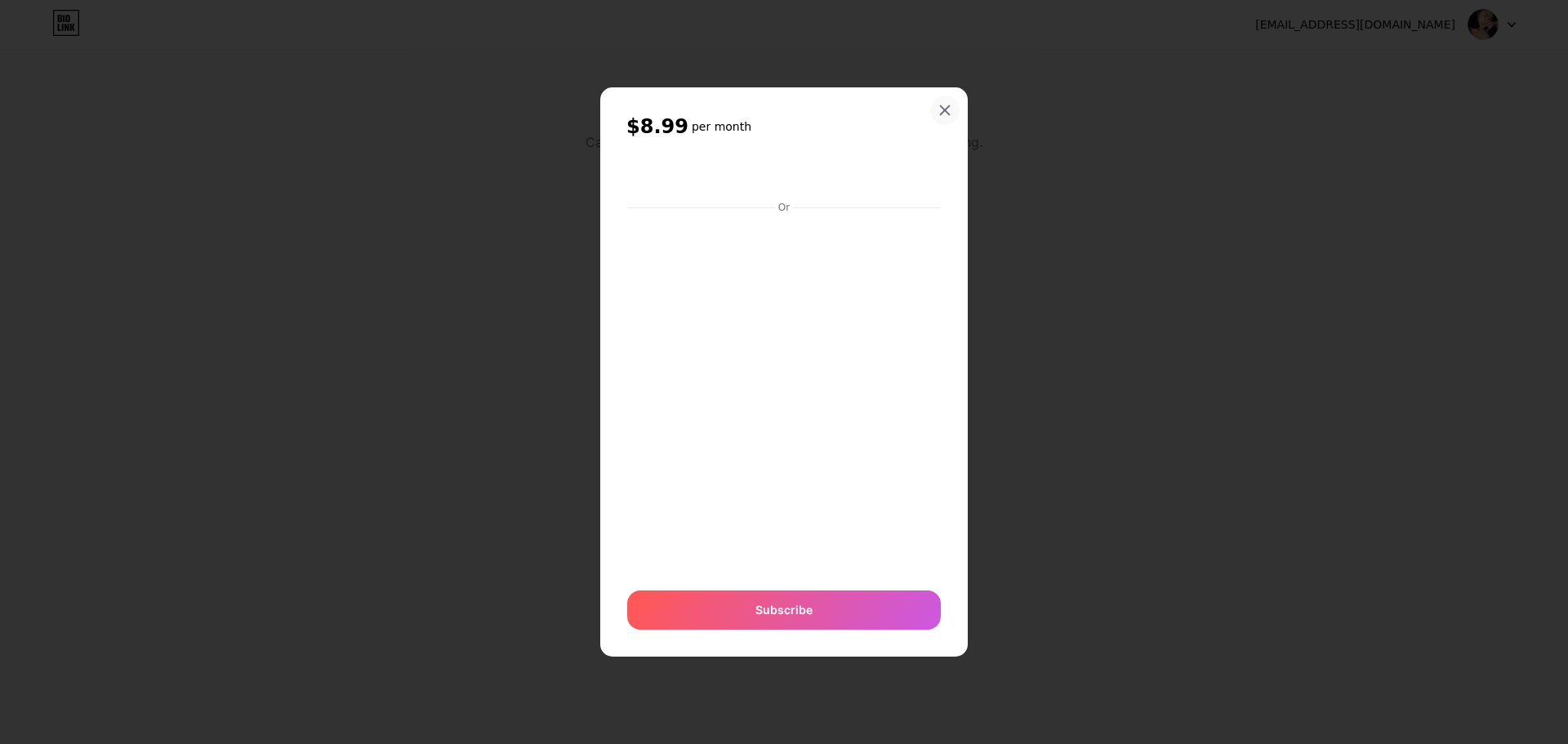
click at [938, 109] on div at bounding box center [945, 110] width 29 height 29
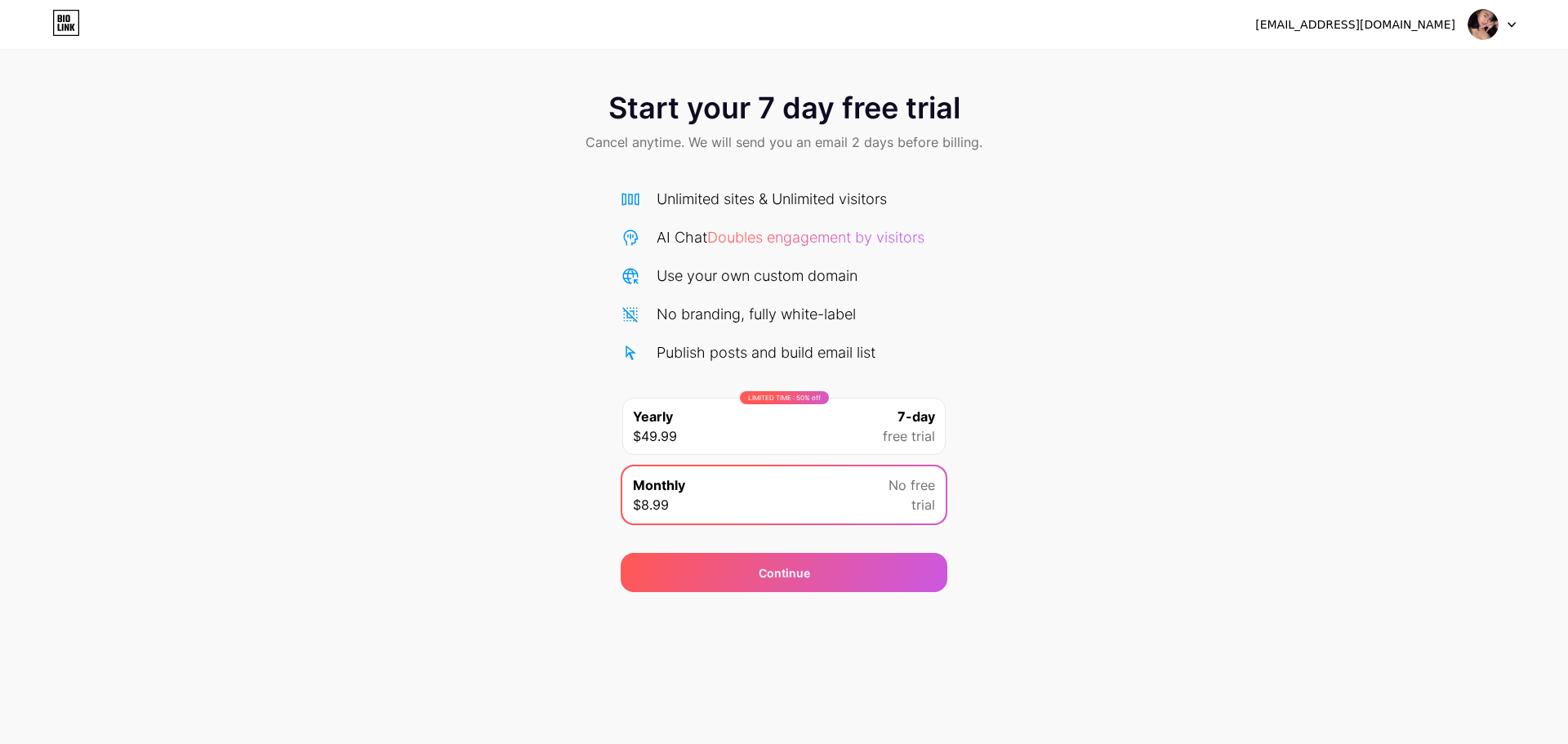
click at [903, 417] on span "7-day" at bounding box center [916, 416] width 38 height 20
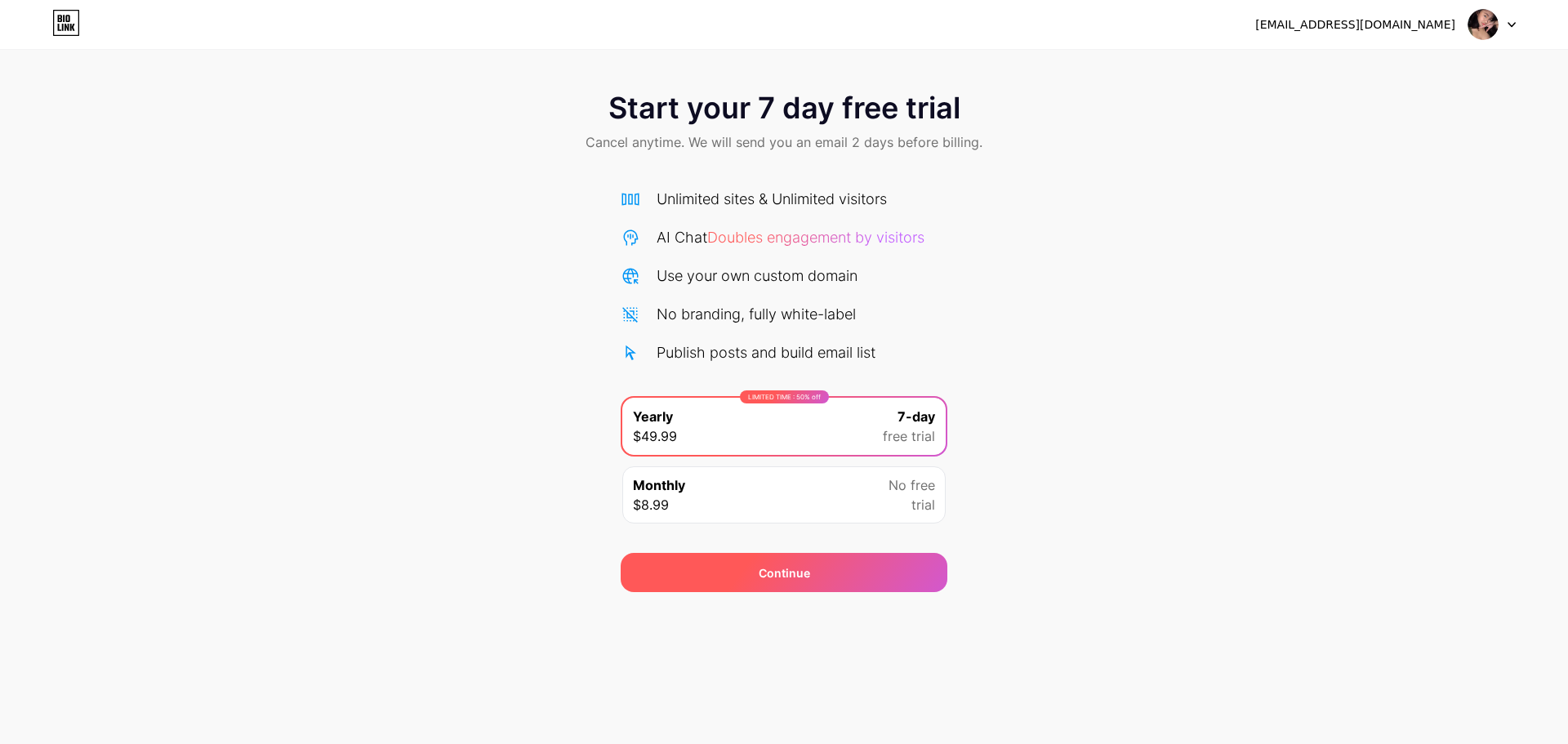
click at [924, 569] on div "Continue" at bounding box center [784, 572] width 327 height 39
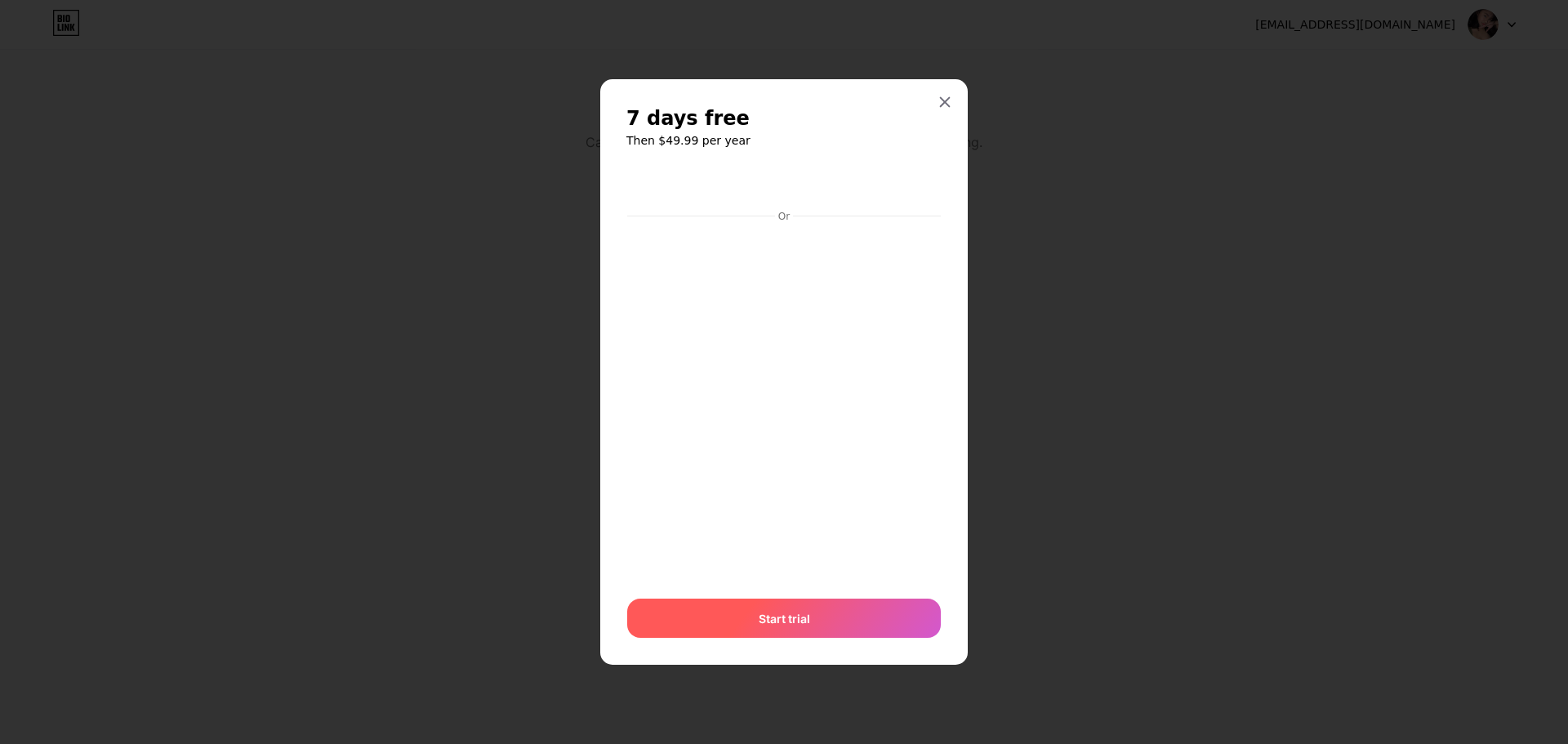
click at [815, 631] on div "Start trial" at bounding box center [784, 618] width 314 height 39
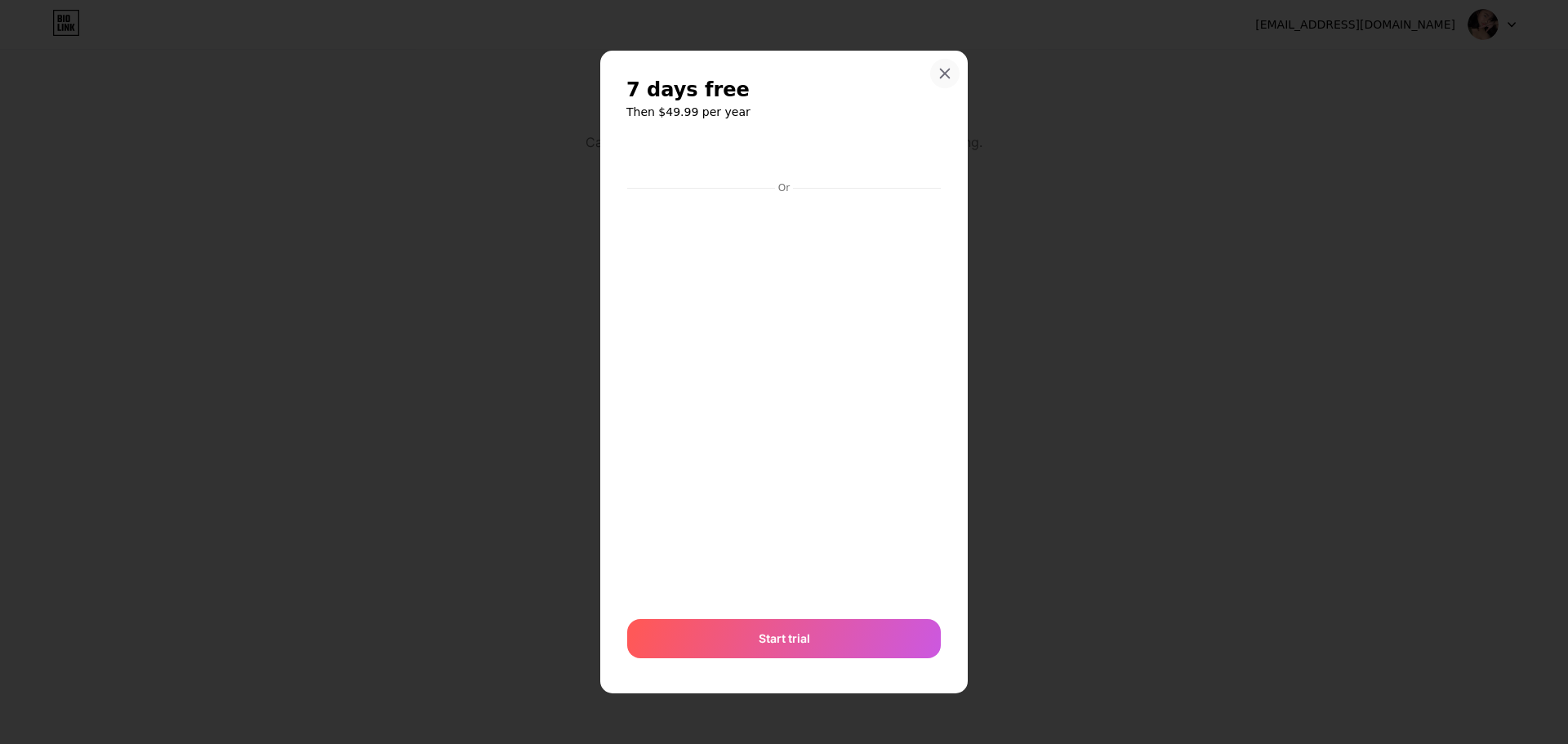
click at [937, 77] on div at bounding box center [945, 73] width 29 height 29
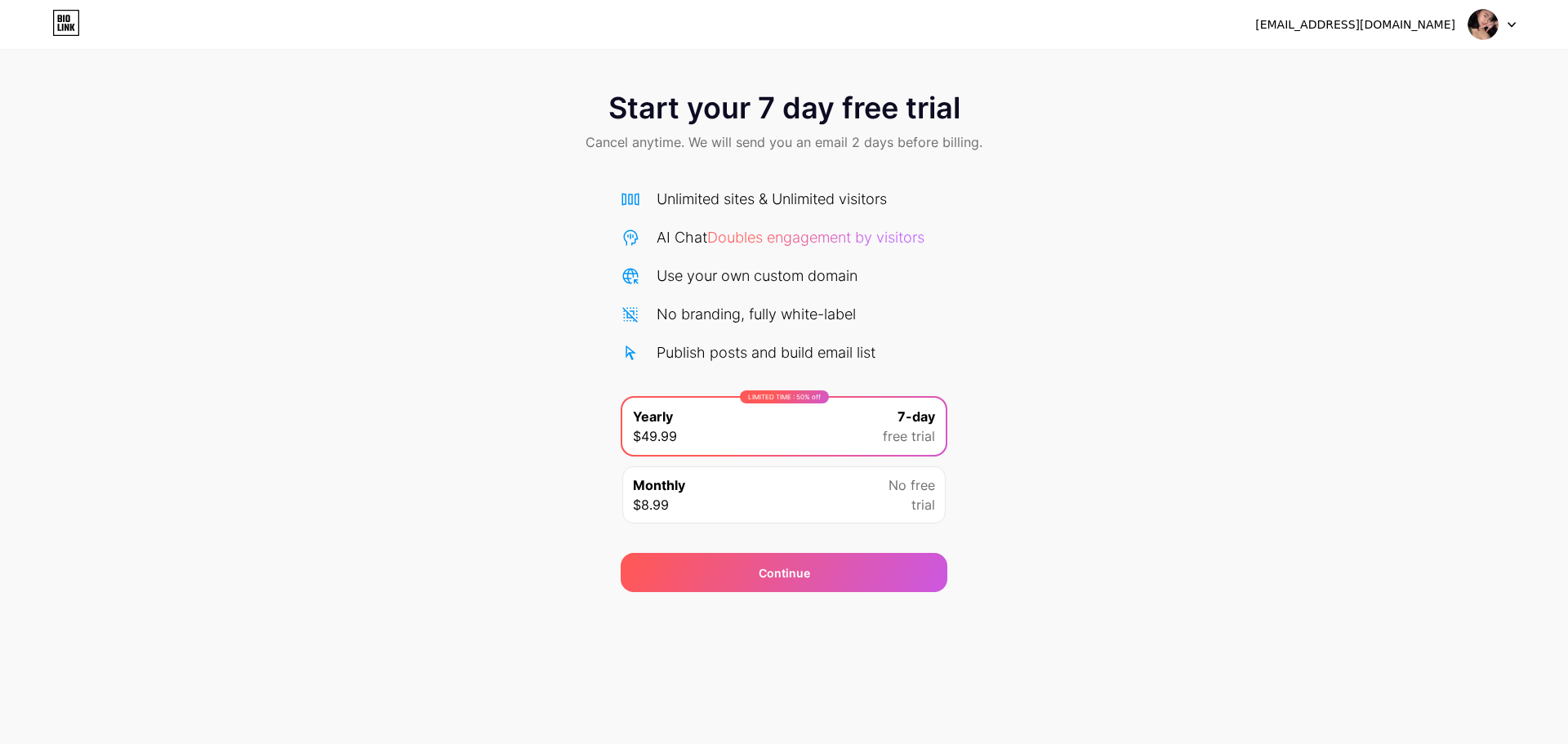
click at [54, 24] on icon at bounding box center [66, 22] width 28 height 26
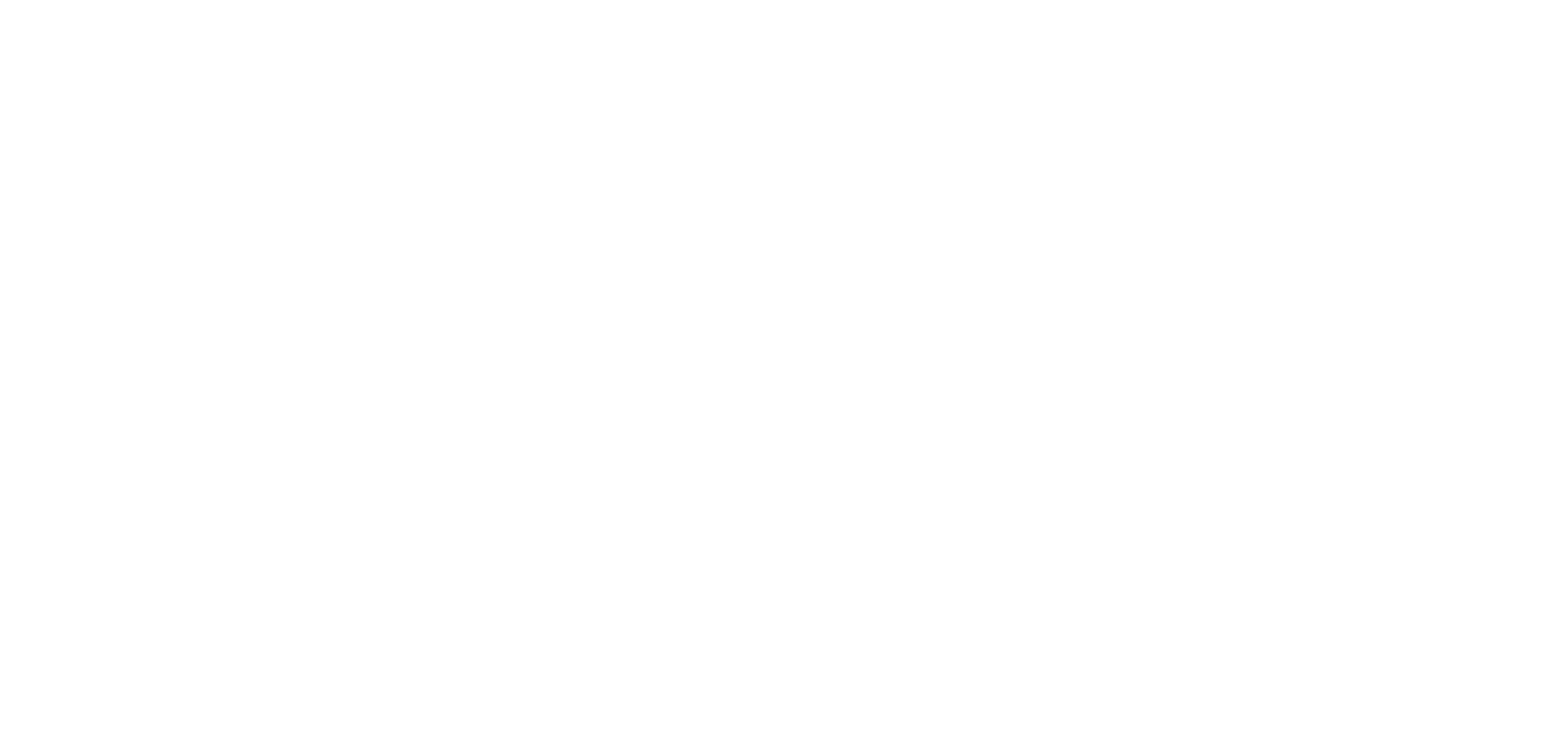
click at [54, 0] on html at bounding box center [784, 0] width 1568 height 0
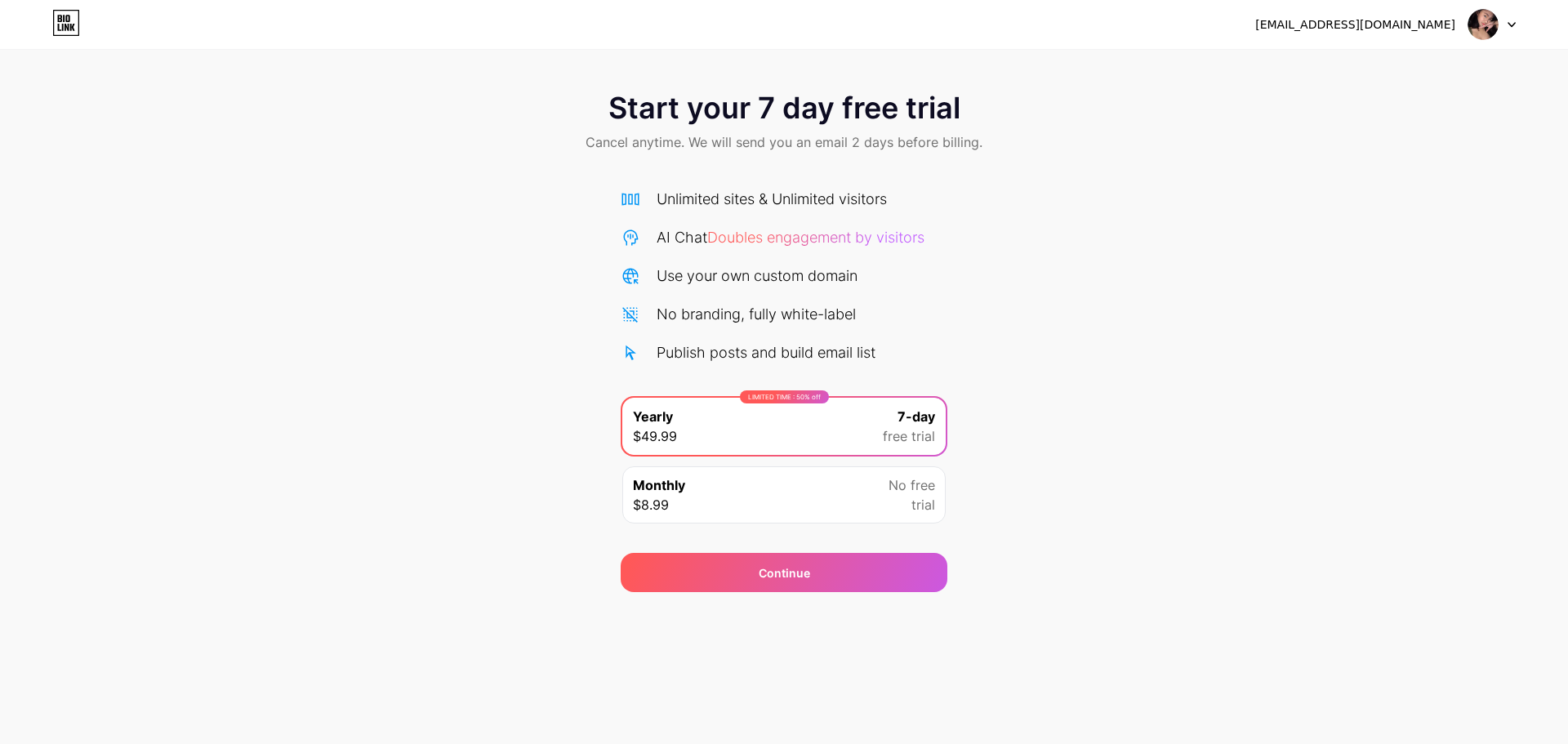
click at [1499, 33] on div at bounding box center [1492, 24] width 47 height 29
click at [1497, 32] on span at bounding box center [1484, 24] width 31 height 31
click at [880, 141] on span "Cancel anytime. We will send you an email 2 days before billing." at bounding box center [784, 142] width 397 height 20
click at [880, 141] on span "Cancel anytime. We will send you an email 2 days before billing." at bounding box center [784, 142] width 397 height 20
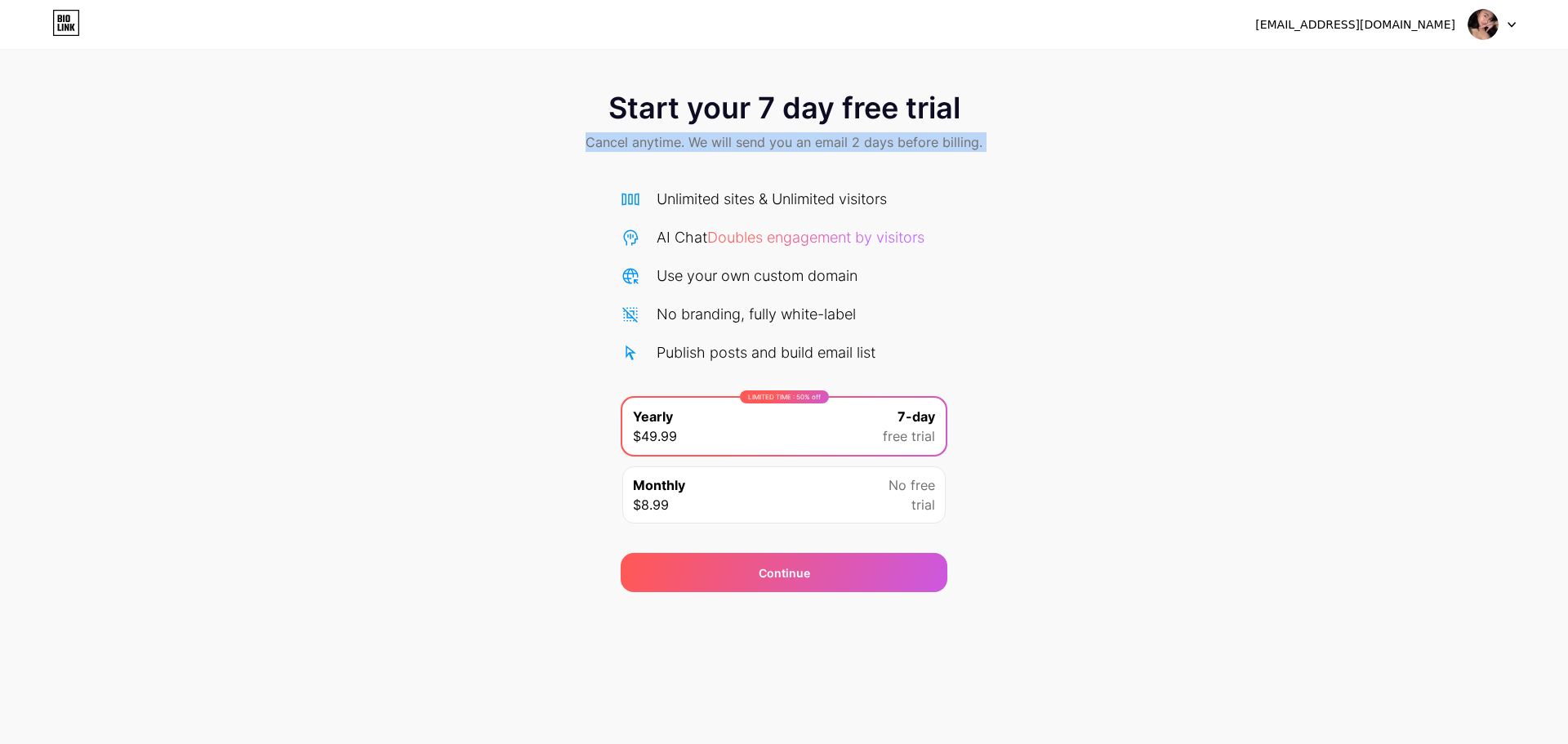
click at [880, 141] on span "Cancel anytime. We will send you an email 2 days before billing." at bounding box center [784, 142] width 397 height 20
